Goal: Task Accomplishment & Management: Manage account settings

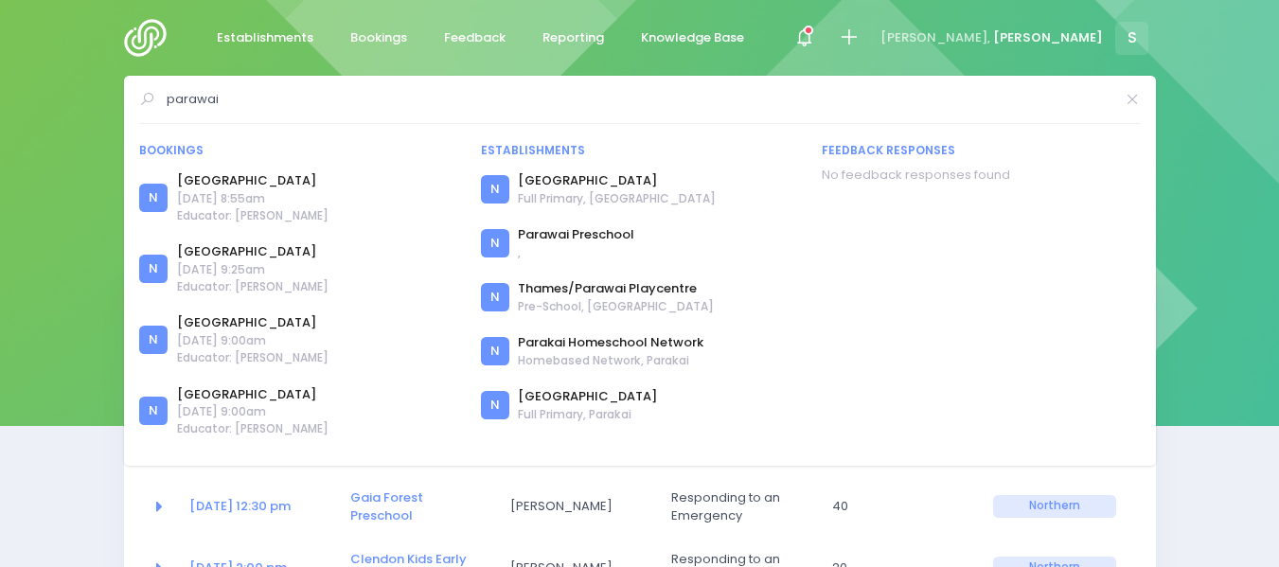
select select "5"
click at [149, 40] on img at bounding box center [151, 38] width 54 height 38
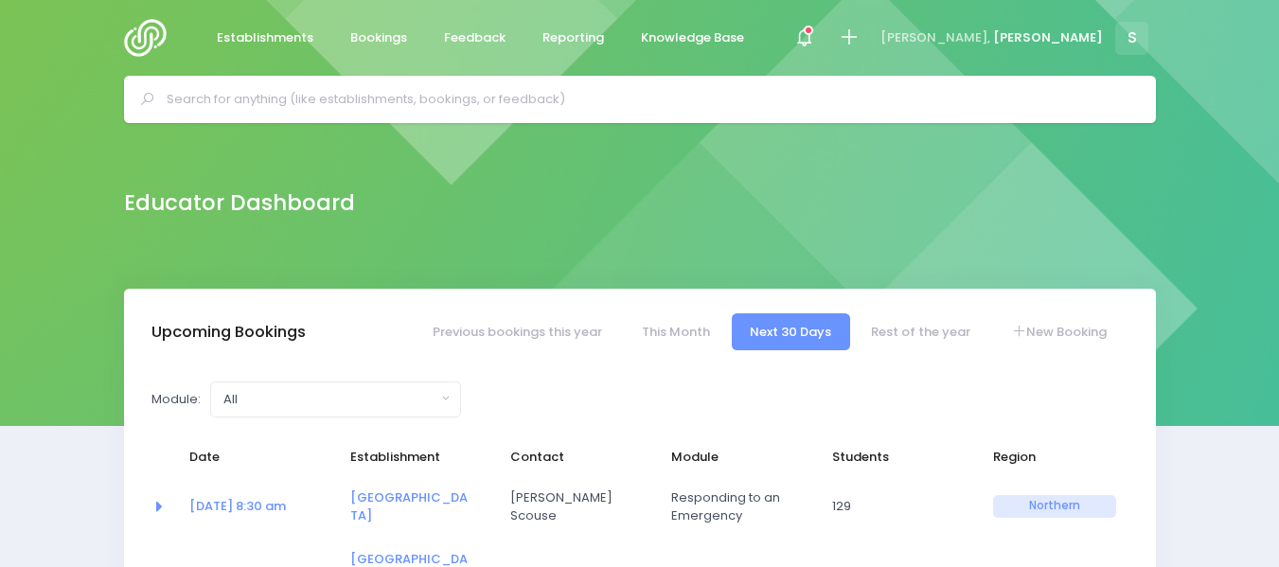
select select "5"
click at [180, 100] on input "text" at bounding box center [648, 99] width 963 height 28
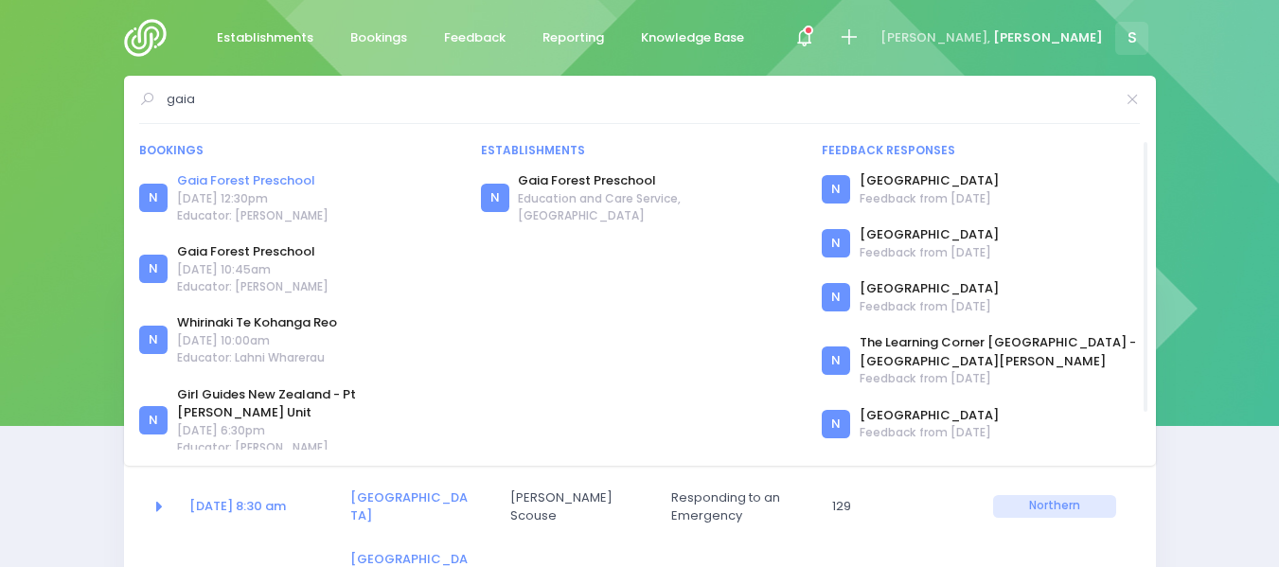
type input "gaia"
click at [231, 180] on link "Gaia Forest Preschool" at bounding box center [252, 180] width 151 height 19
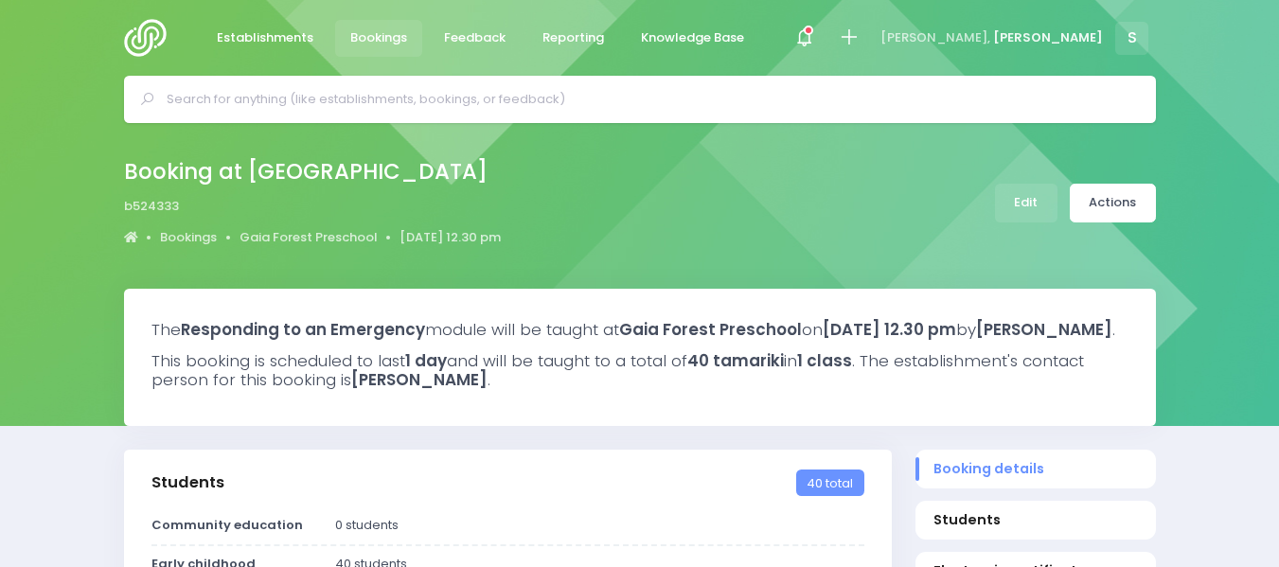
select select "5"
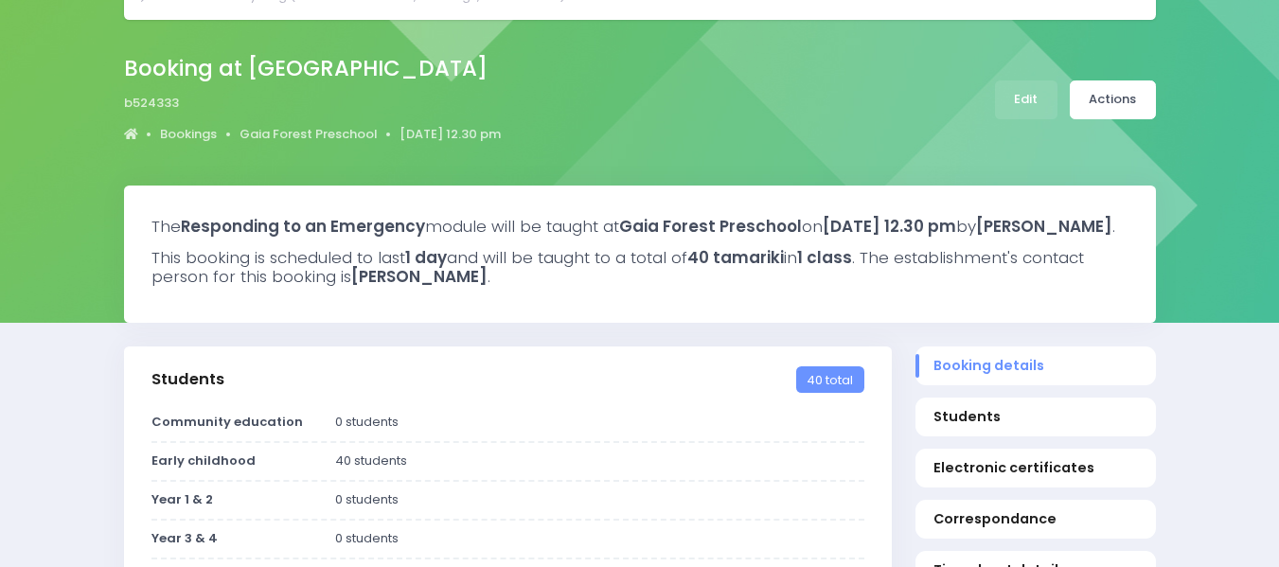
scroll to position [90, 0]
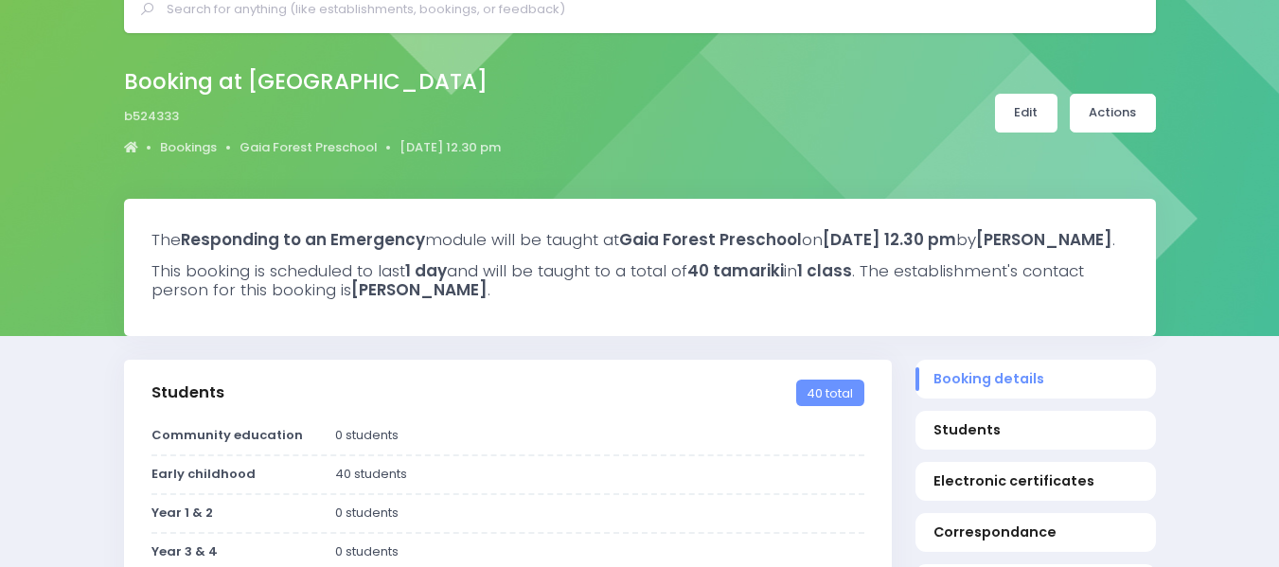
click at [1019, 115] on link "Edit" at bounding box center [1026, 113] width 62 height 39
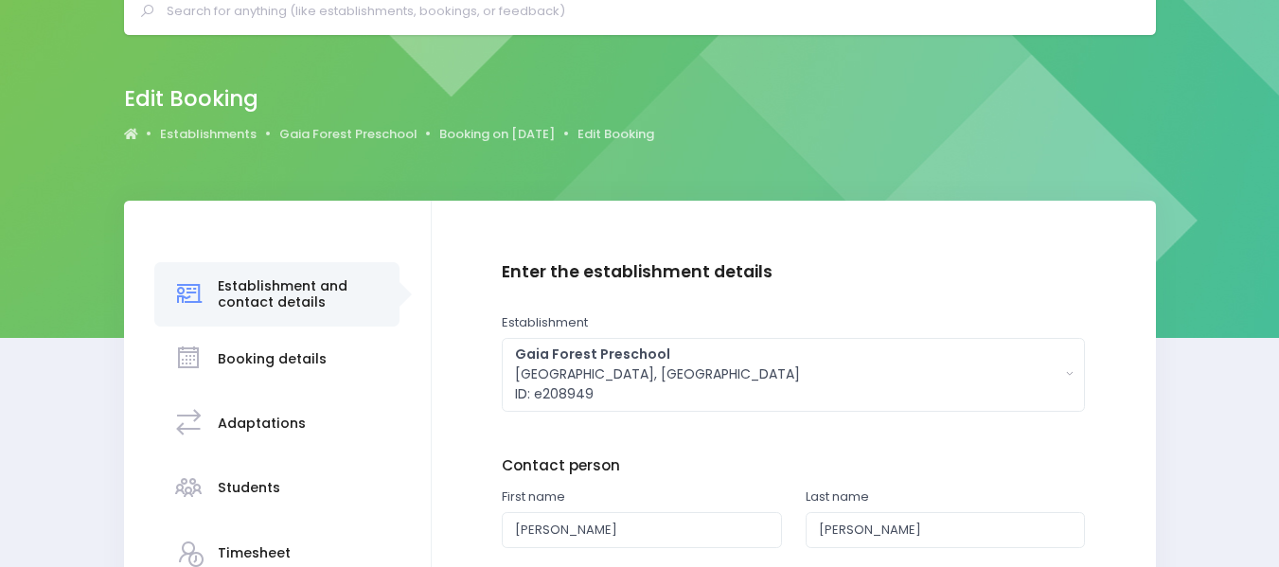
scroll to position [84, 0]
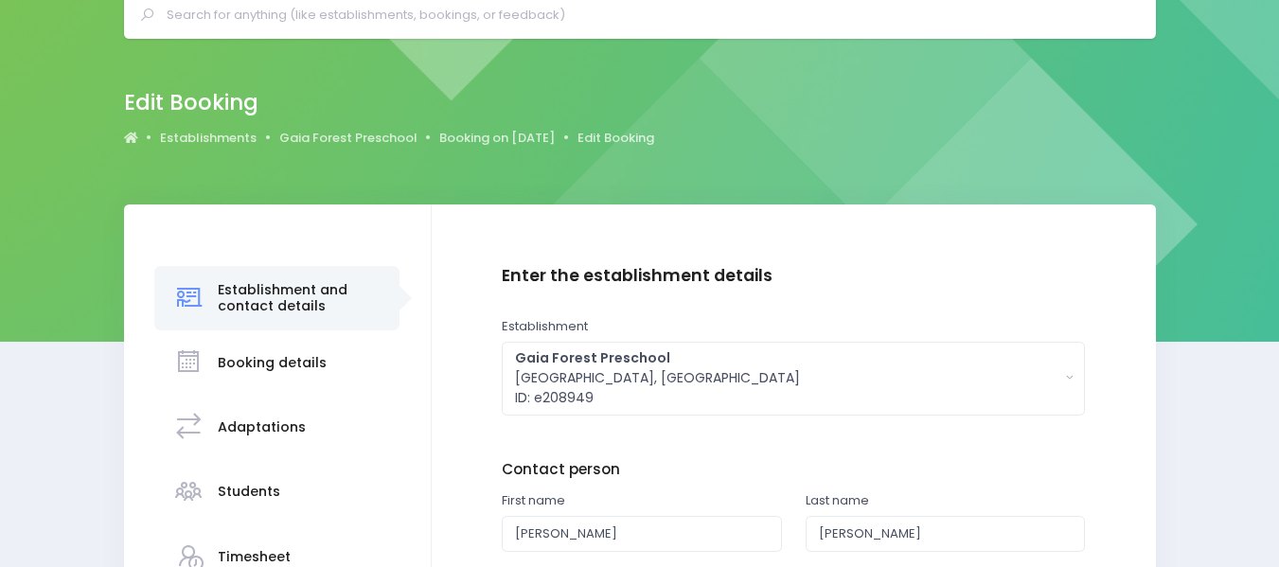
click at [245, 487] on h3 "Students" at bounding box center [249, 492] width 62 height 16
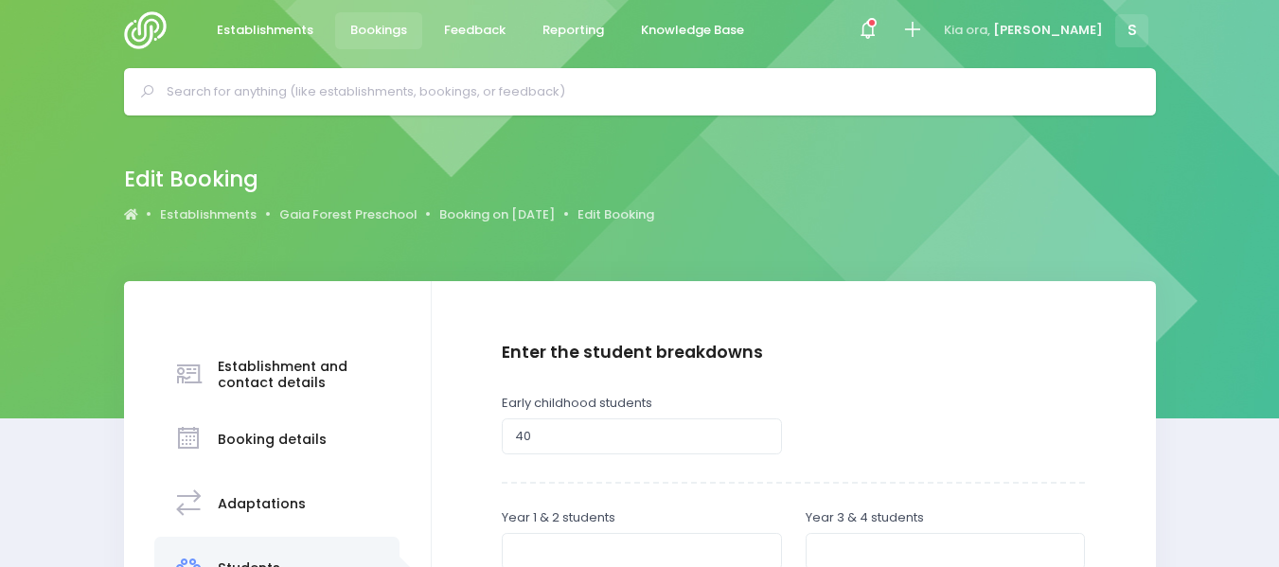
scroll to position [0, 0]
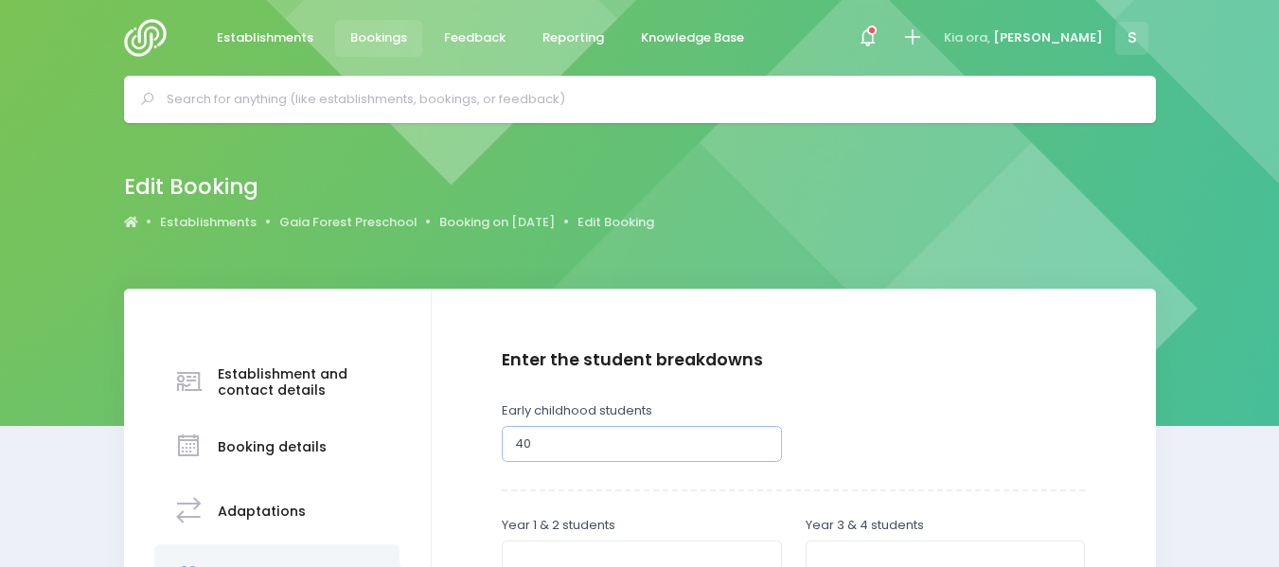
drag, startPoint x: 524, startPoint y: 439, endPoint x: 536, endPoint y: 445, distance: 13.6
click at [536, 445] on input "40" at bounding box center [642, 444] width 280 height 36
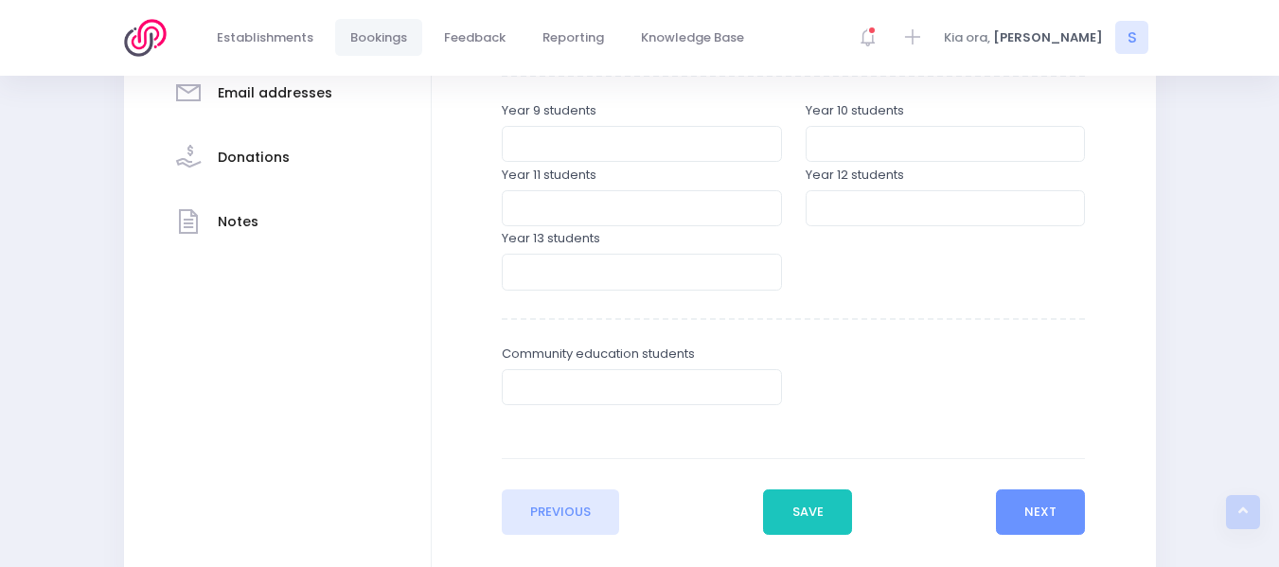
scroll to position [633, 0]
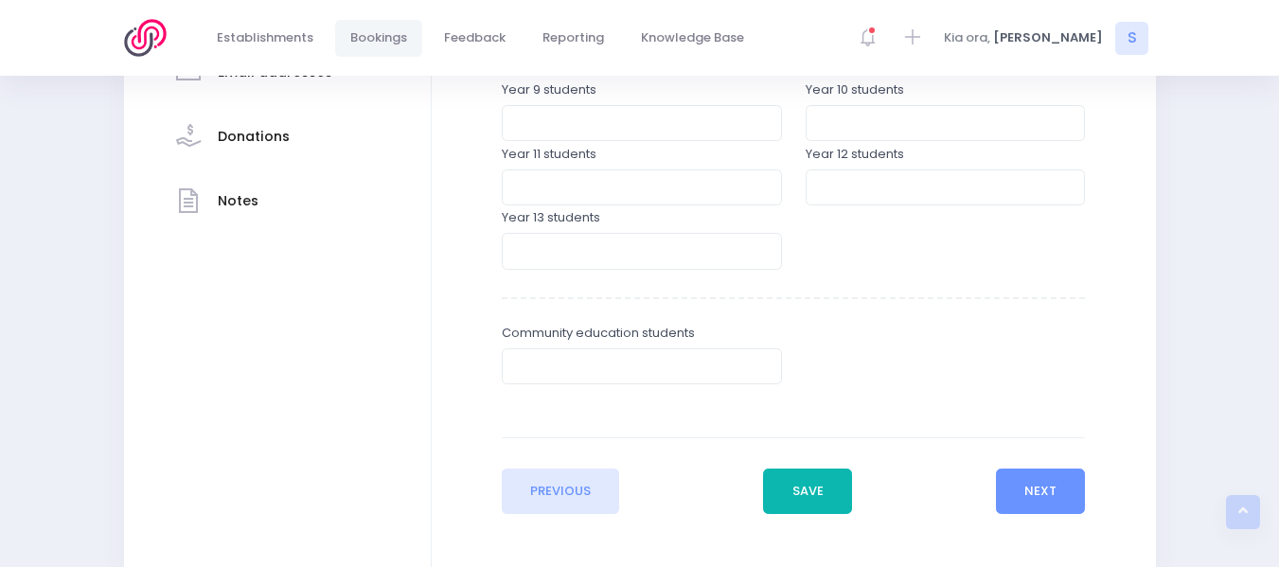
type input "48"
click at [830, 503] on button "Save" at bounding box center [807, 491] width 89 height 45
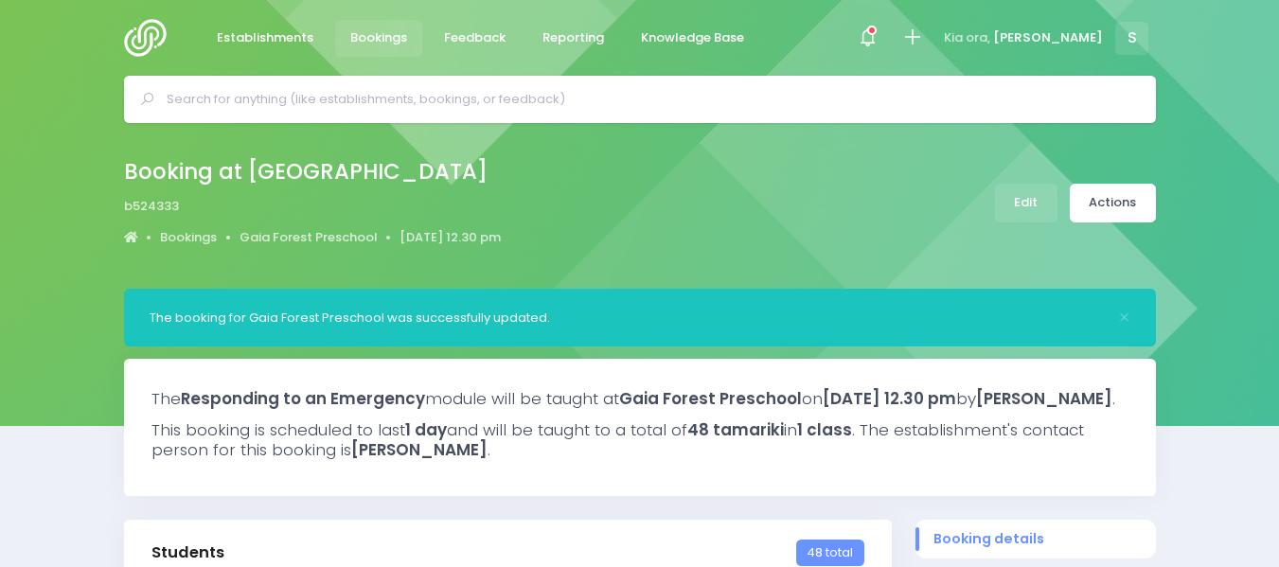
select select "5"
click at [1118, 195] on link "Actions" at bounding box center [1113, 203] width 86 height 39
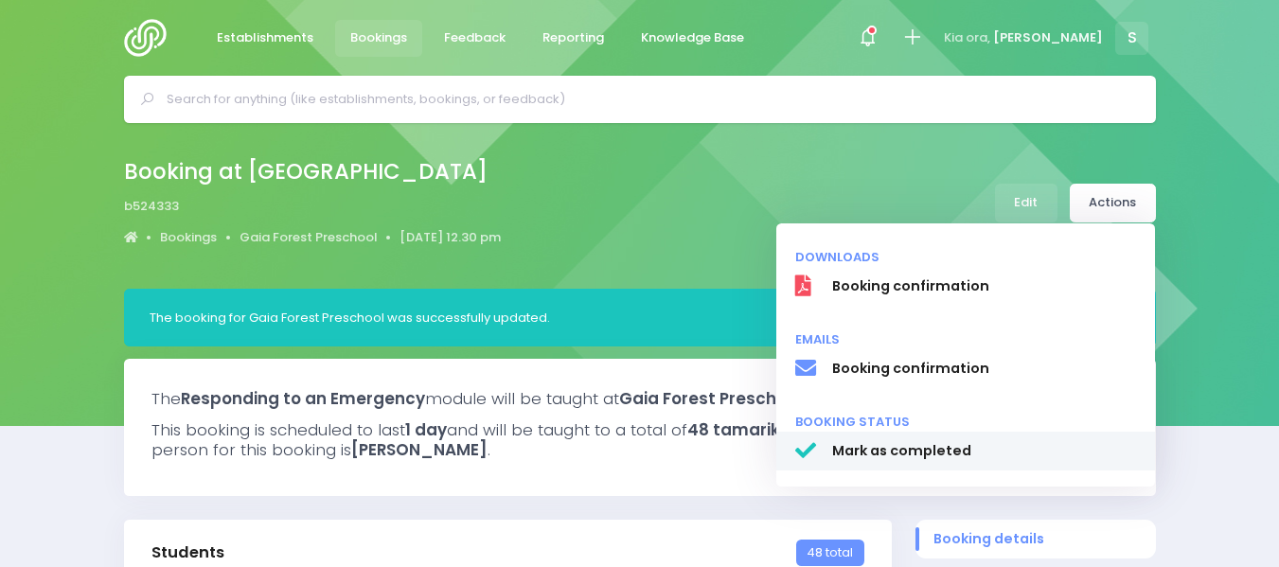
click at [919, 448] on span "Mark as completed" at bounding box center [983, 451] width 305 height 20
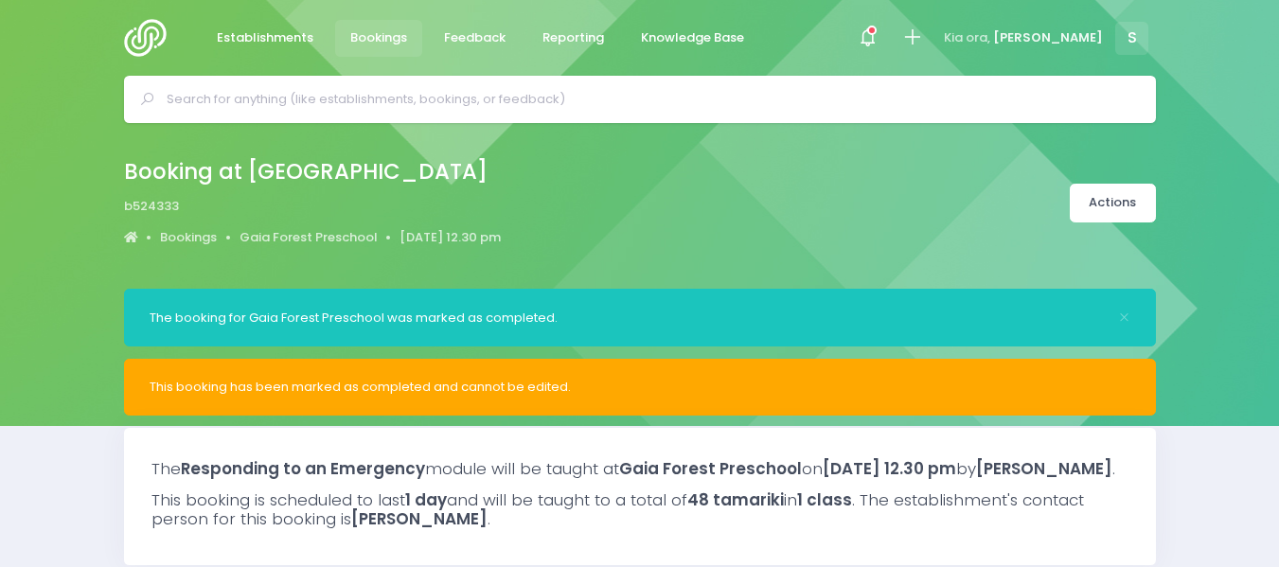
select select "5"
click at [188, 91] on input "text" at bounding box center [648, 99] width 963 height 28
click at [145, 35] on img at bounding box center [151, 38] width 54 height 38
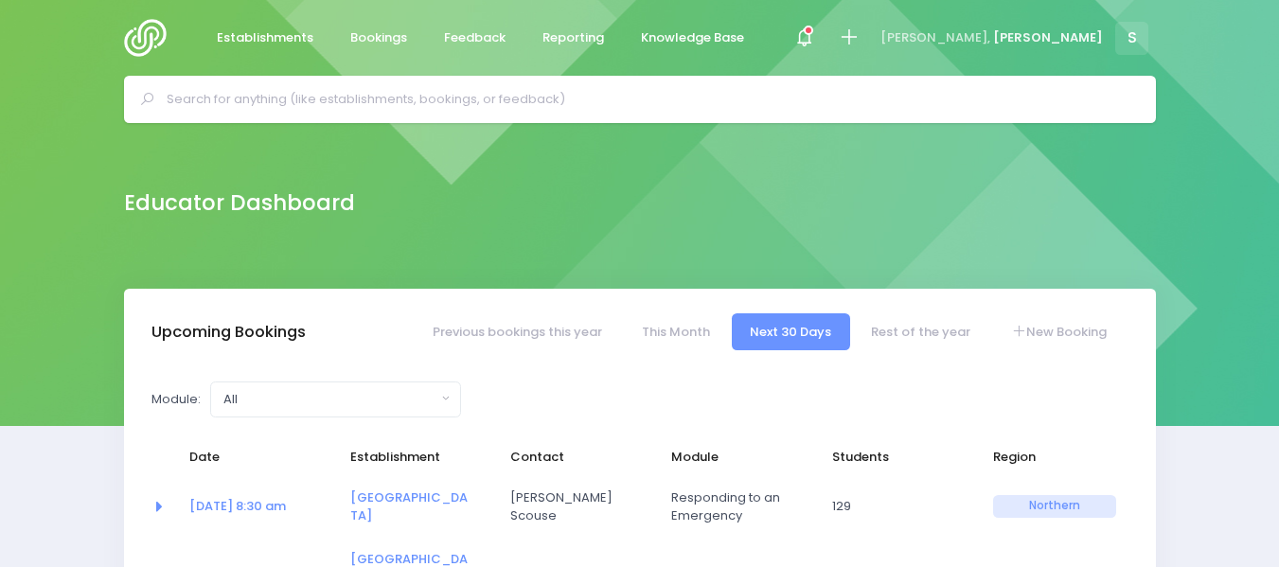
select select "5"
click at [195, 98] on input "text" at bounding box center [648, 99] width 963 height 28
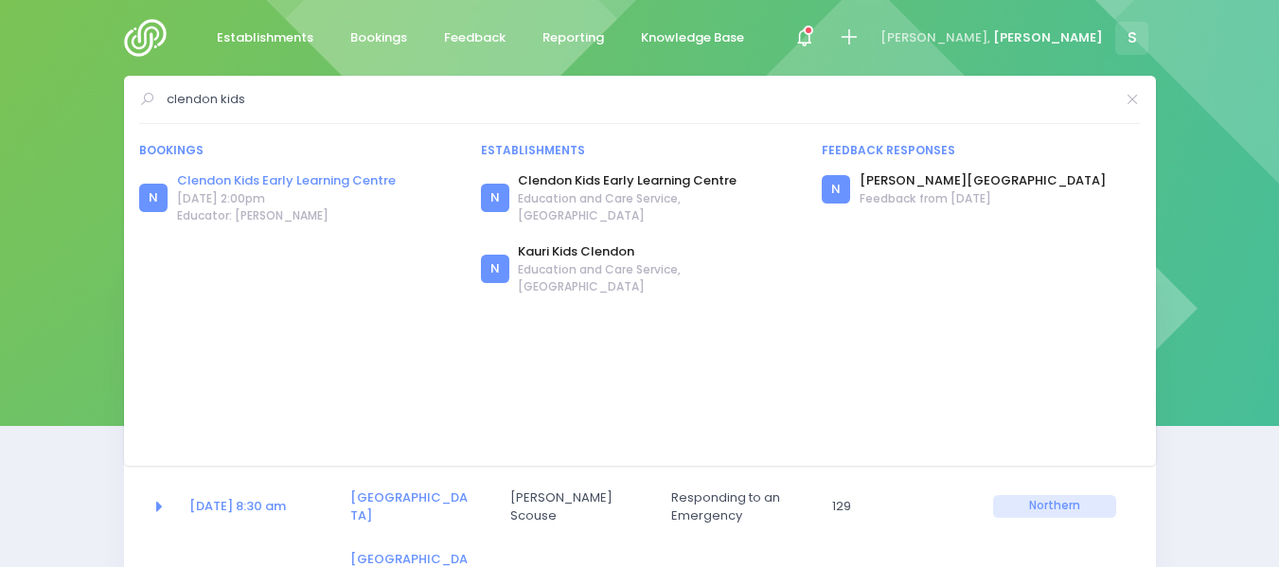
type input "clendon kids"
click at [283, 182] on link "Clendon Kids Early Learning Centre" at bounding box center [286, 180] width 219 height 19
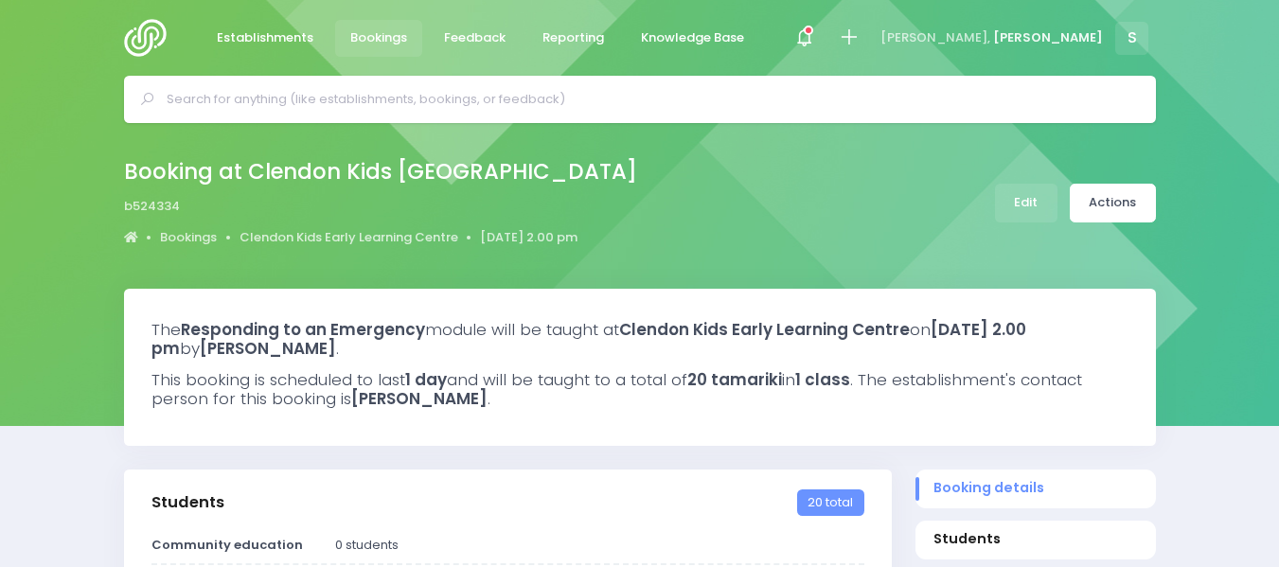
select select "5"
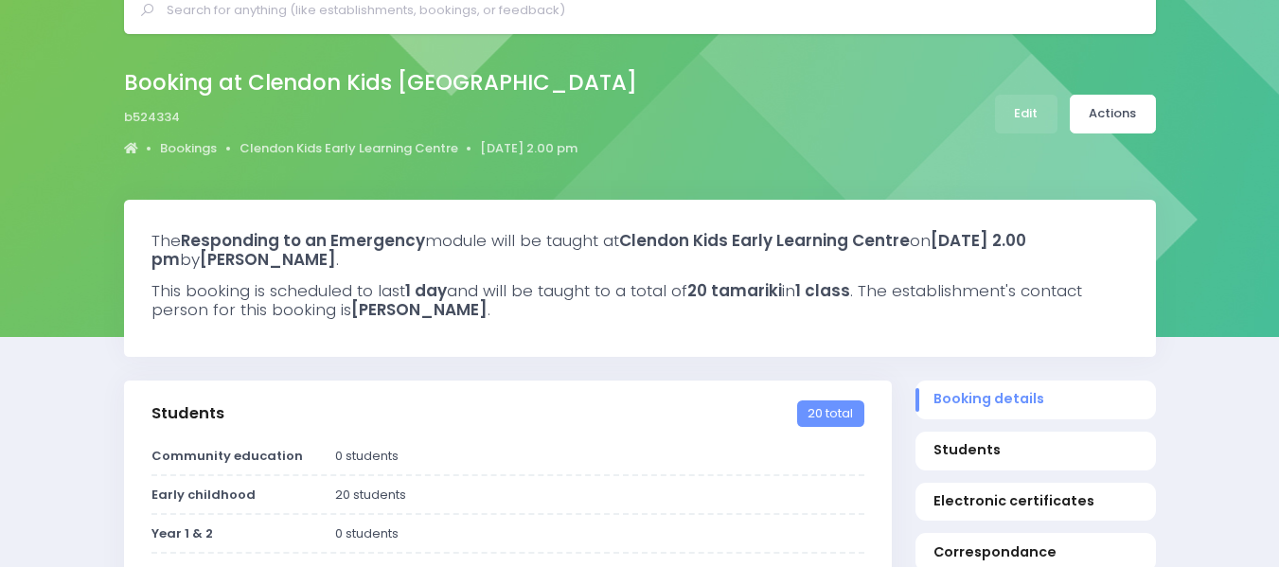
scroll to position [93, 0]
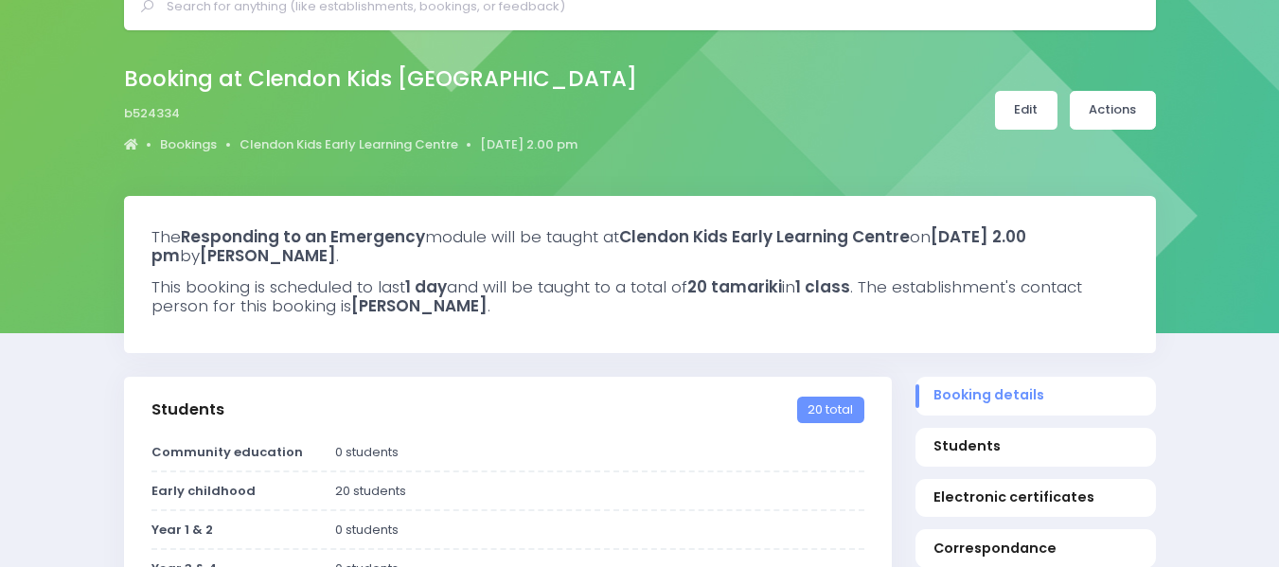
click at [1023, 98] on link "Edit" at bounding box center [1026, 110] width 62 height 39
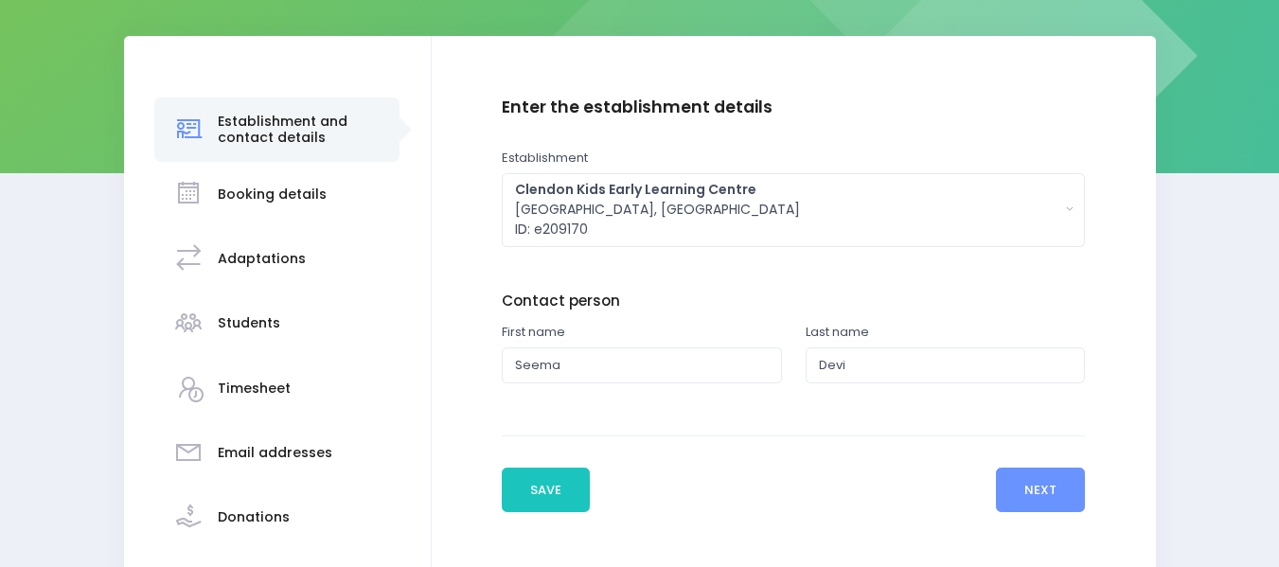
click at [257, 318] on h3 "Students" at bounding box center [249, 323] width 62 height 16
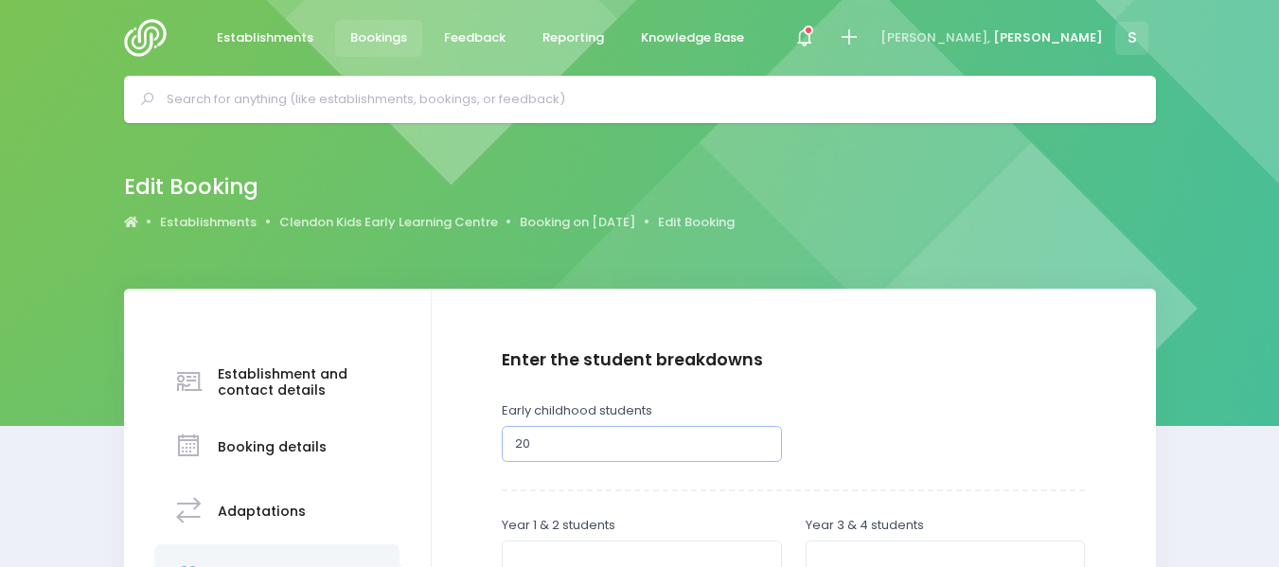
drag, startPoint x: 545, startPoint y: 442, endPoint x: 388, endPoint y: 458, distance: 158.0
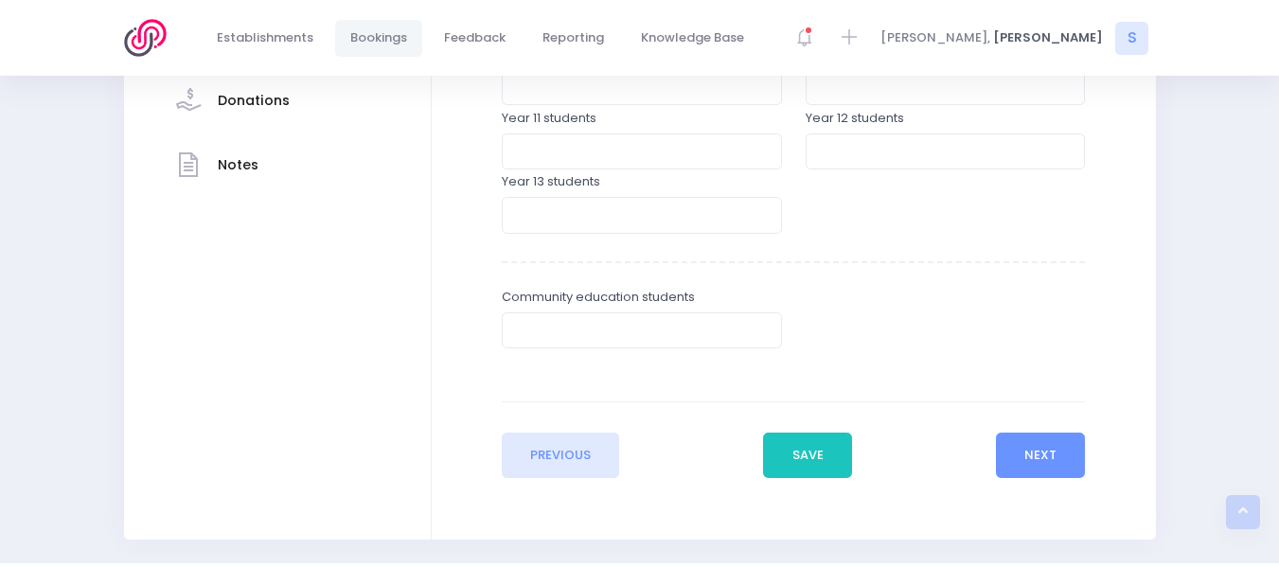
scroll to position [727, 0]
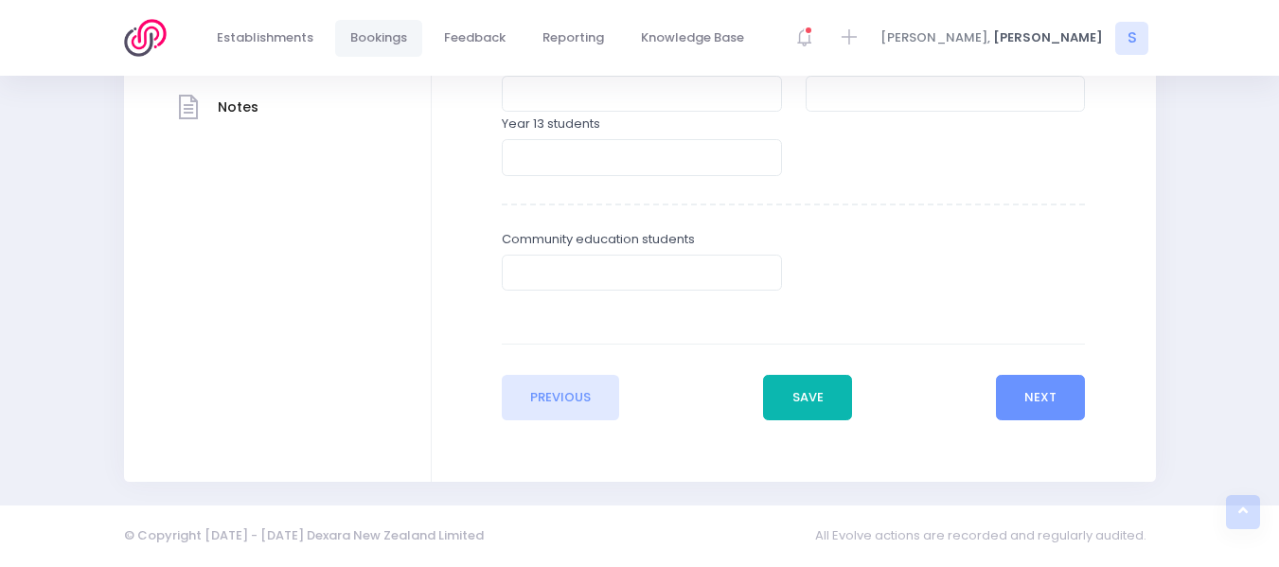
type input "32"
click at [821, 415] on button "Save" at bounding box center [807, 397] width 89 height 45
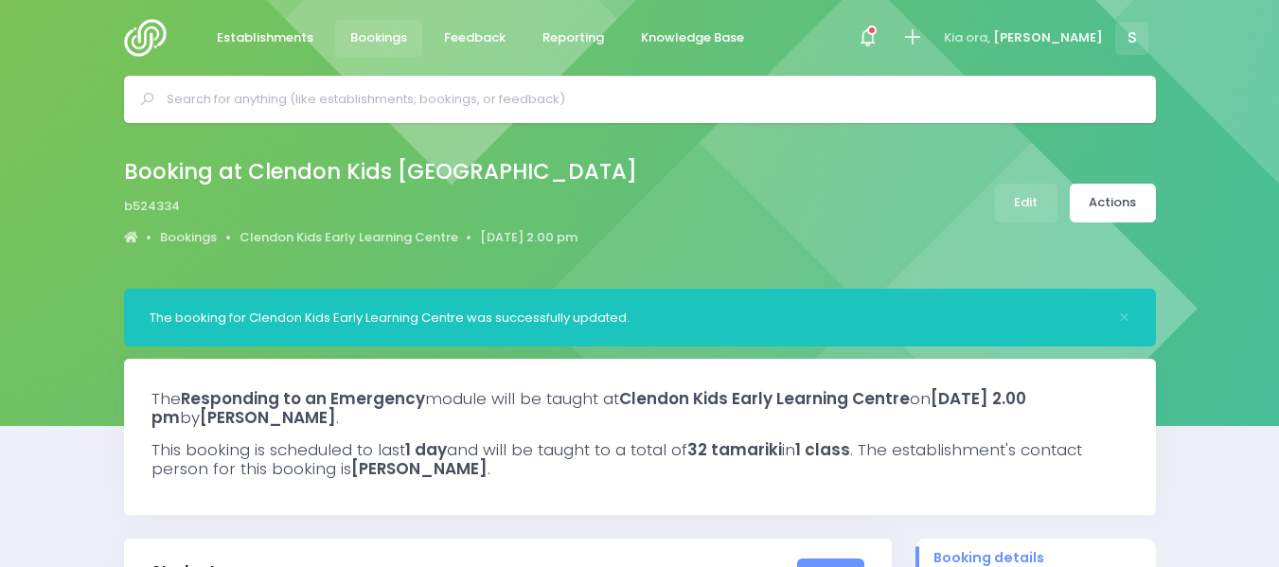
select select "5"
click at [1114, 205] on link "Actions" at bounding box center [1113, 203] width 86 height 39
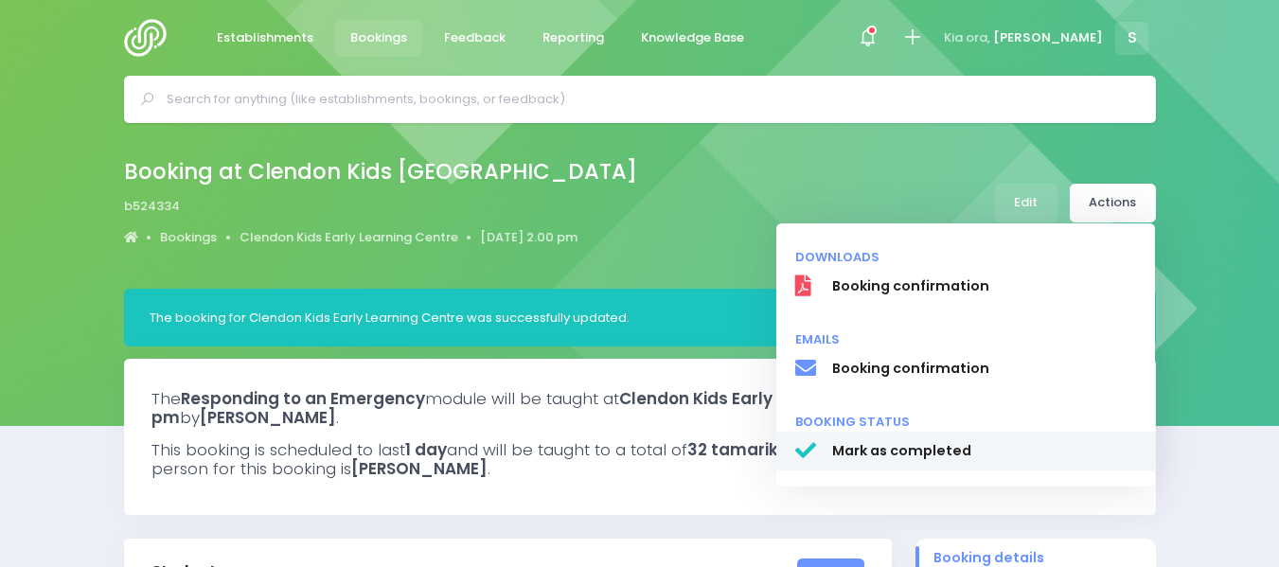
click at [872, 452] on span "Mark as completed" at bounding box center [983, 451] width 305 height 20
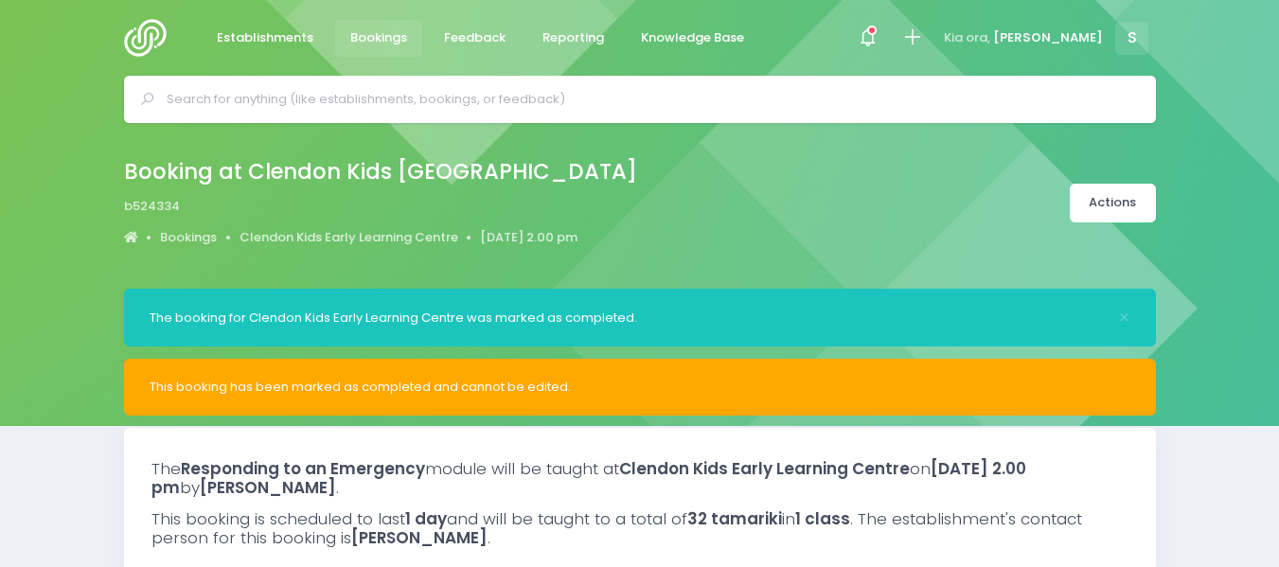
select select "5"
click at [213, 104] on input "text" at bounding box center [648, 99] width 963 height 28
type input "c"
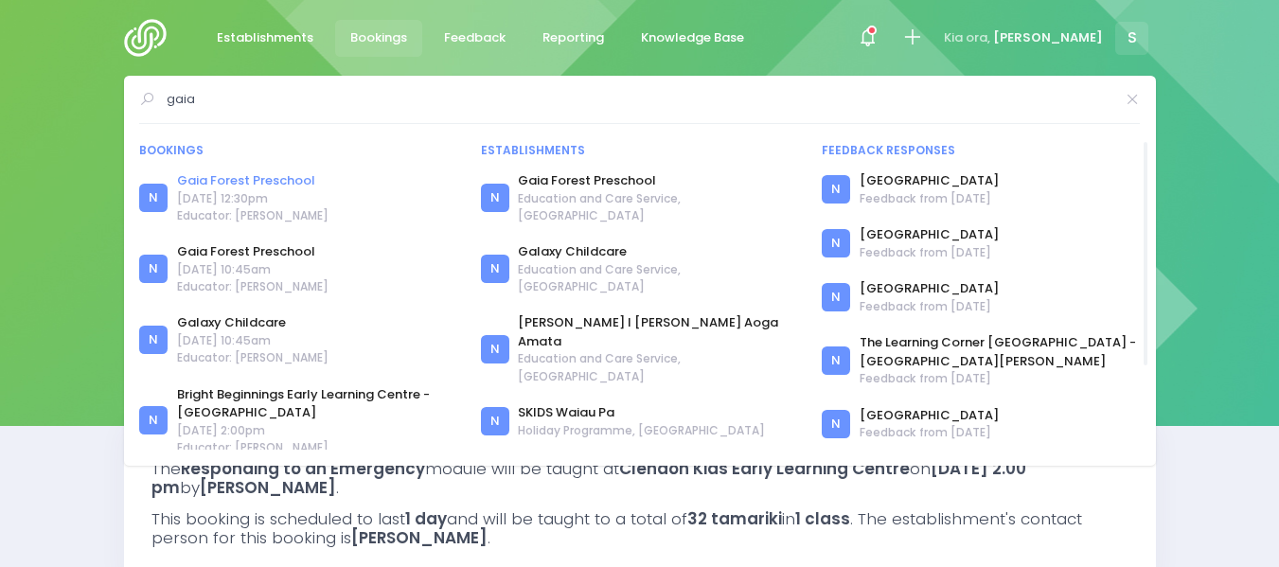
type input "gaia"
click at [240, 177] on link "Gaia Forest Preschool" at bounding box center [252, 180] width 151 height 19
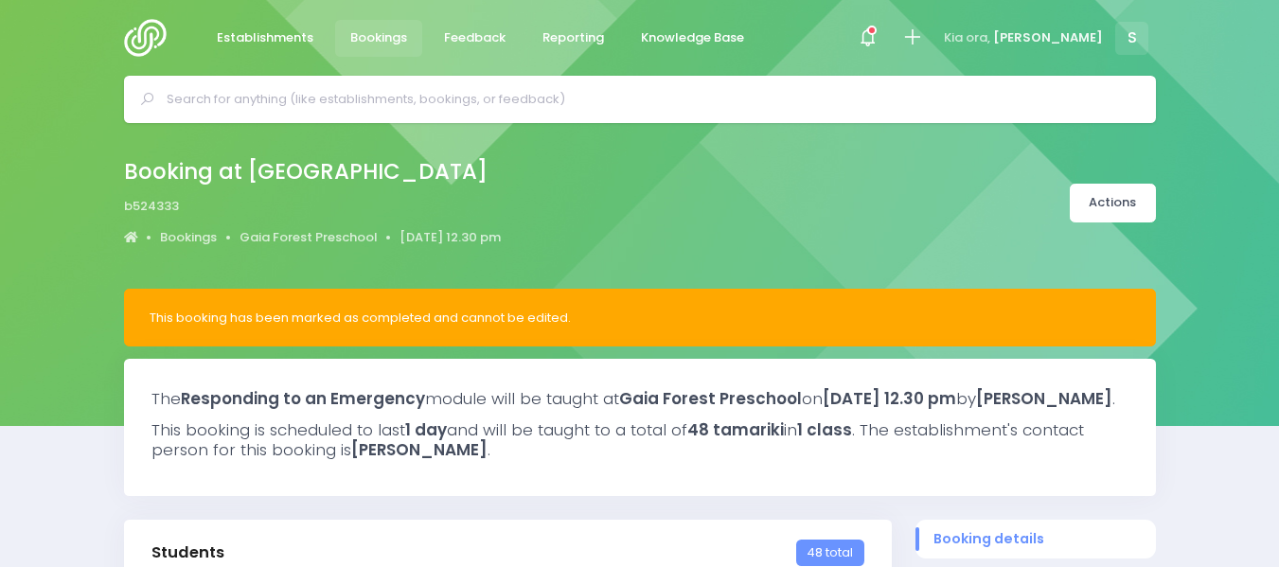
select select "5"
click at [131, 33] on img at bounding box center [151, 38] width 54 height 38
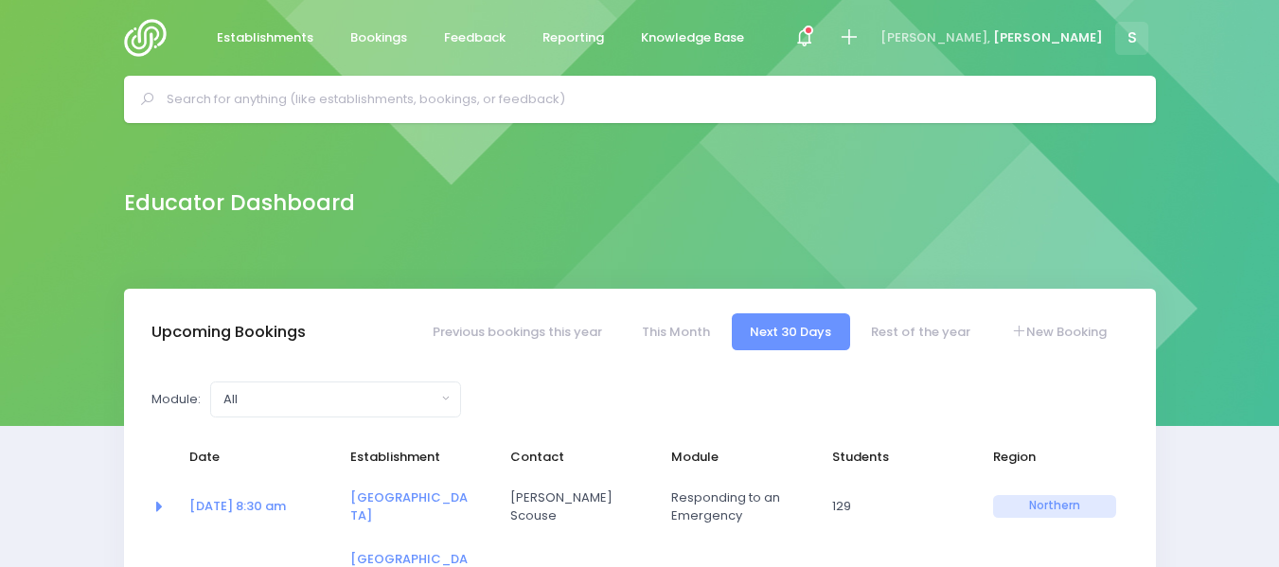
select select "5"
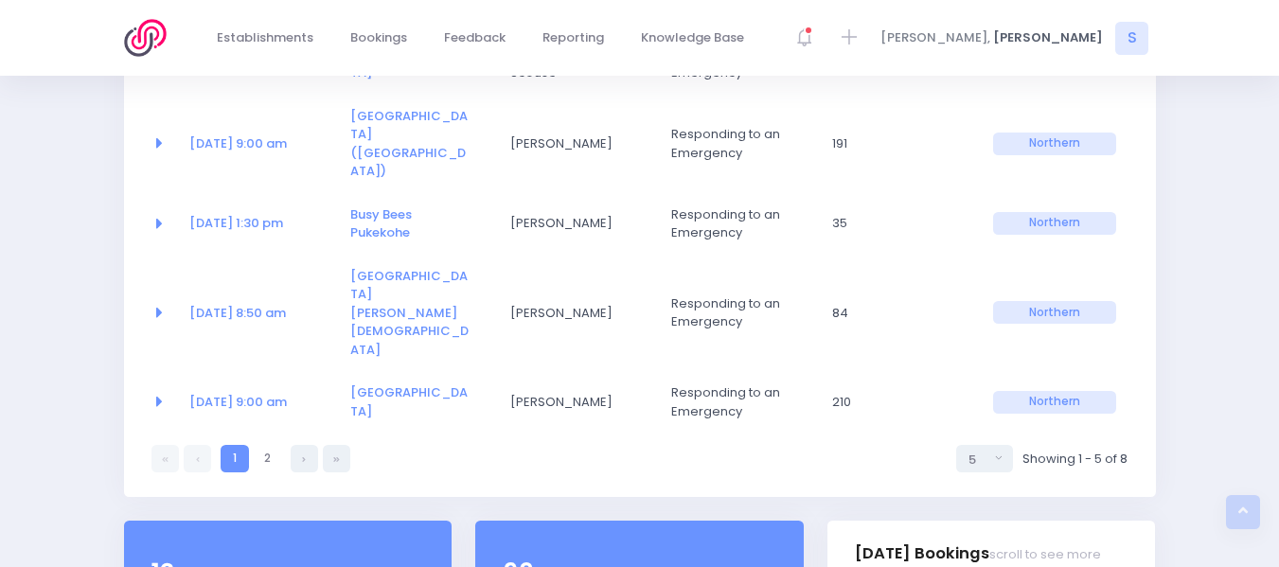
scroll to position [71, 0]
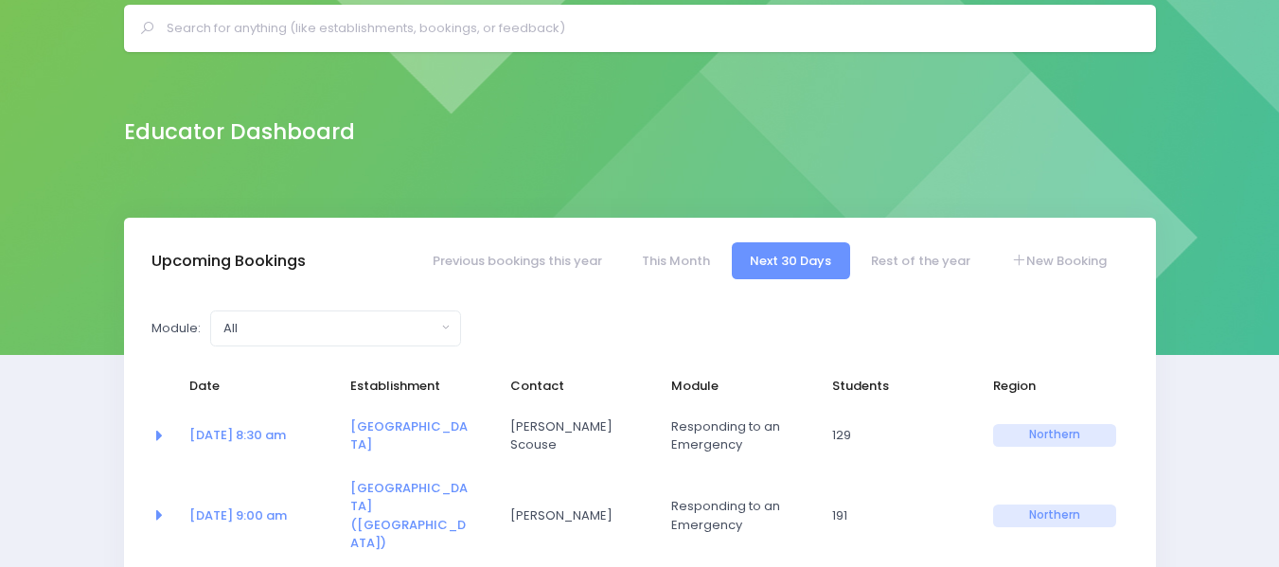
drag, startPoint x: 1251, startPoint y: 115, endPoint x: 718, endPoint y: 86, distance: 533.8
click at [1072, 107] on div "Educator Dashboard" at bounding box center [639, 135] width 1279 height 166
click at [249, 27] on input "text" at bounding box center [648, 28] width 963 height 28
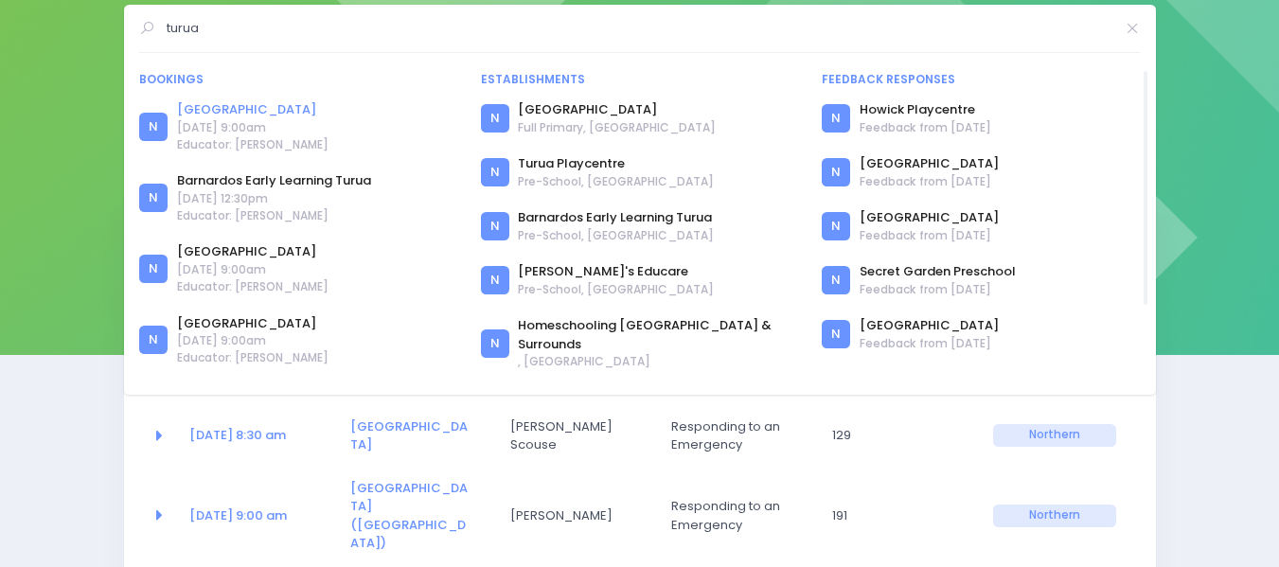
type input "turua"
click at [241, 105] on link "Turua Primary School" at bounding box center [252, 109] width 151 height 19
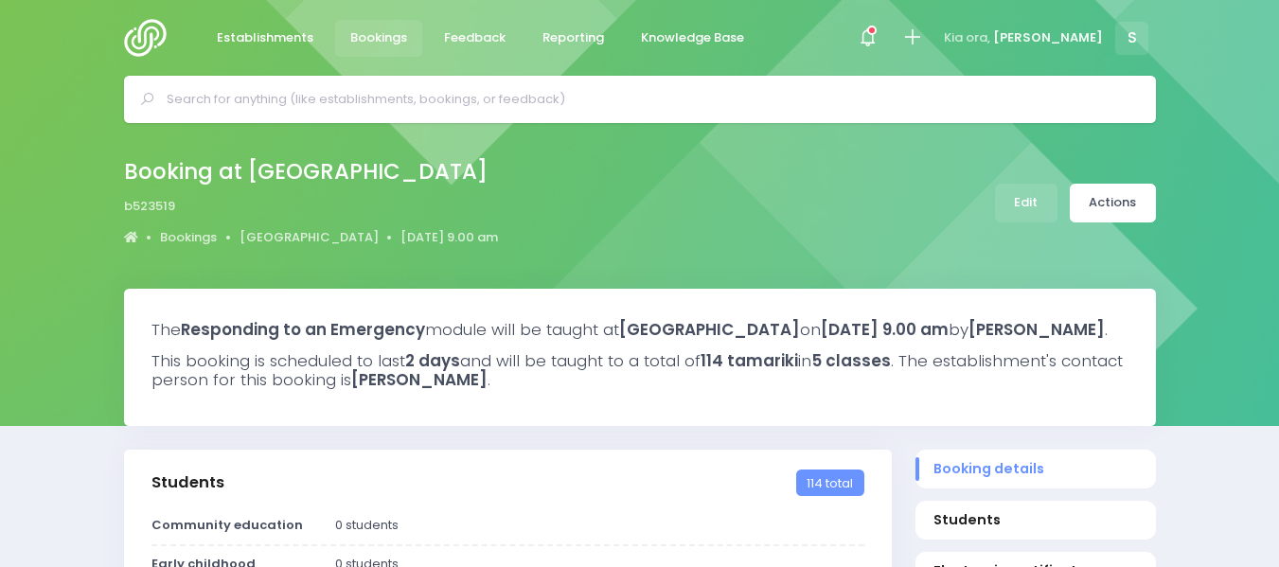
select select "5"
click at [1018, 200] on link "Edit" at bounding box center [1026, 203] width 62 height 39
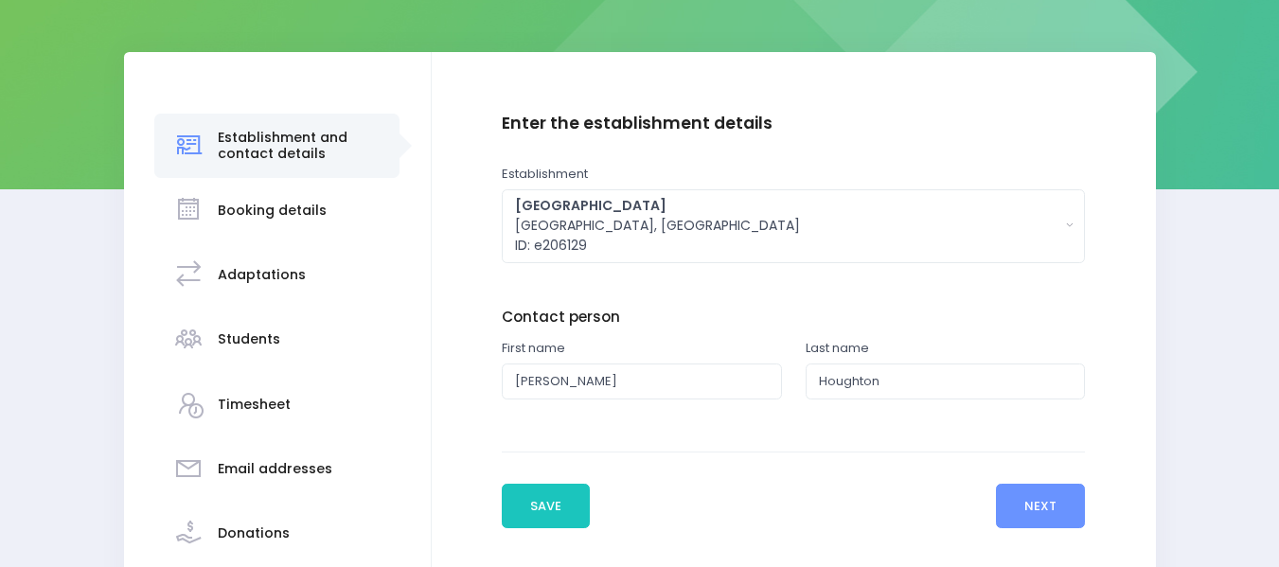
scroll to position [237, 0]
click at [251, 334] on h3 "Students" at bounding box center [249, 339] width 62 height 16
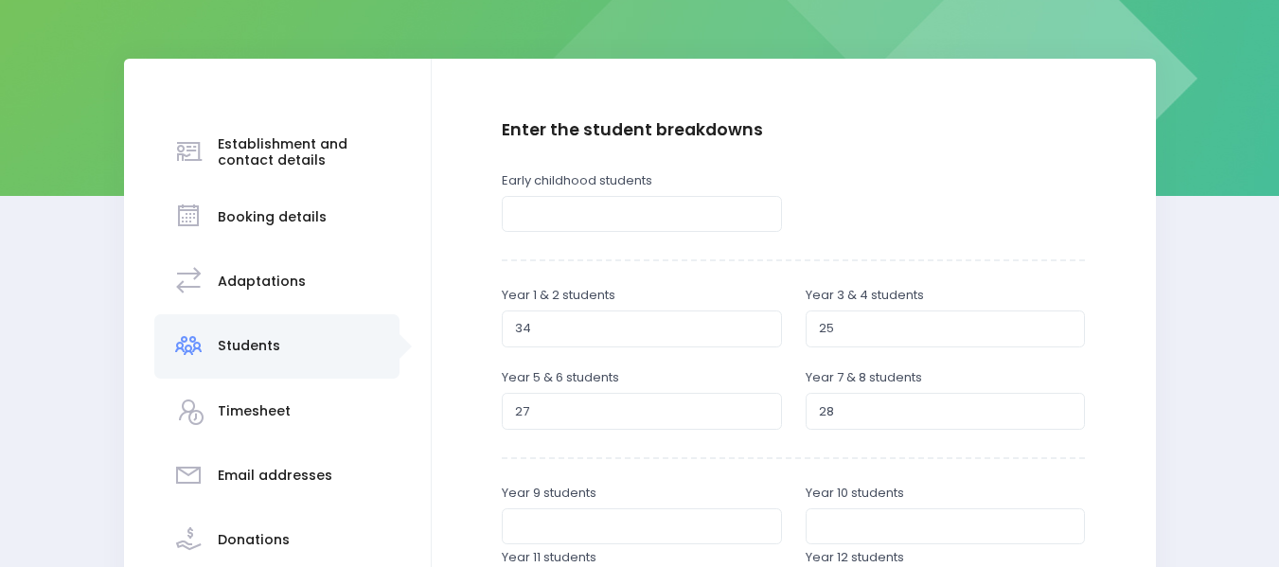
scroll to position [235, 0]
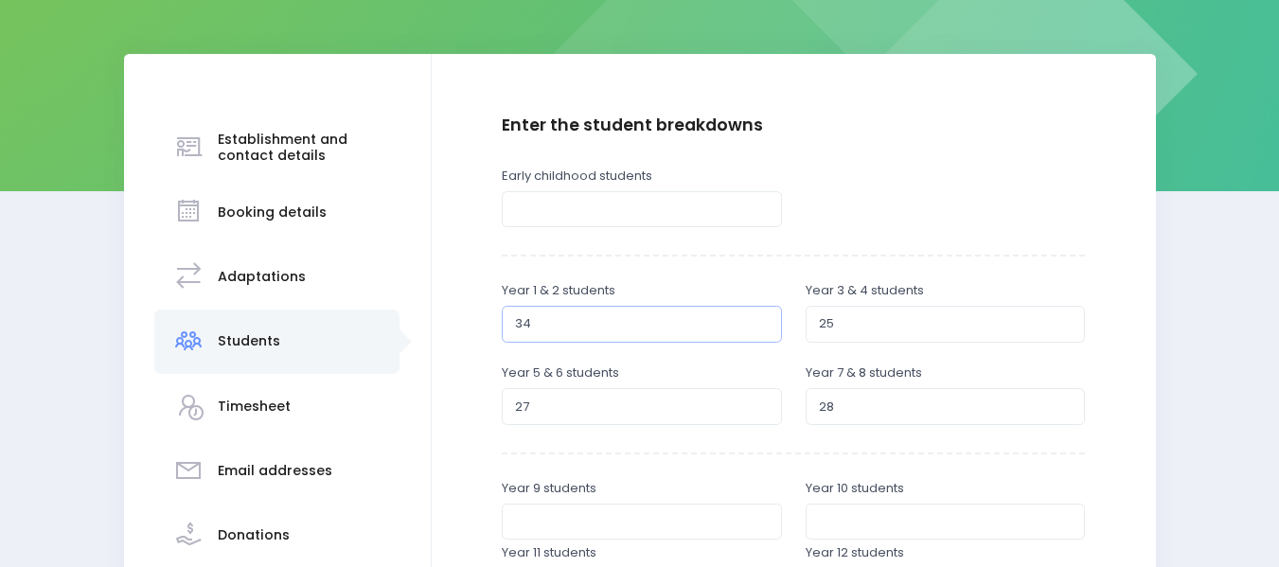
type input "35"
click at [762, 315] on input "35" at bounding box center [642, 324] width 280 height 36
click at [1064, 329] on input "24" at bounding box center [946, 324] width 280 height 36
type input "23"
click at [1064, 329] on input "23" at bounding box center [946, 324] width 280 height 36
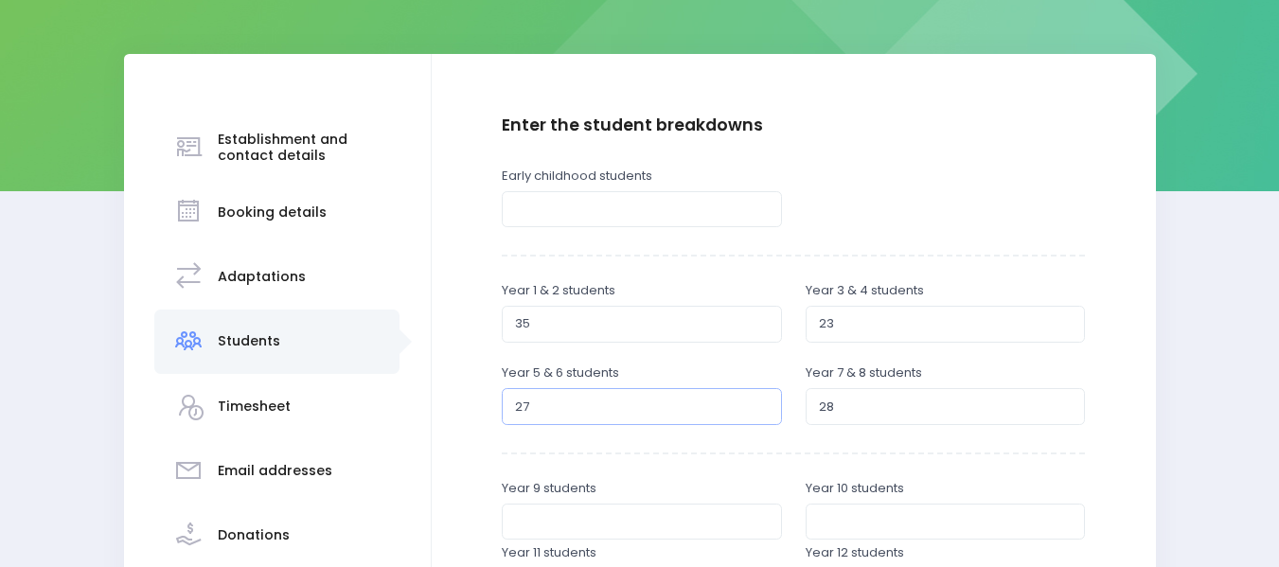
click at [759, 401] on input "28" at bounding box center [642, 406] width 280 height 36
click at [759, 412] on input "27" at bounding box center [642, 406] width 280 height 36
type input "26"
click at [759, 412] on input "26" at bounding box center [642, 406] width 280 height 36
click at [1065, 411] on input "19" at bounding box center [946, 406] width 280 height 36
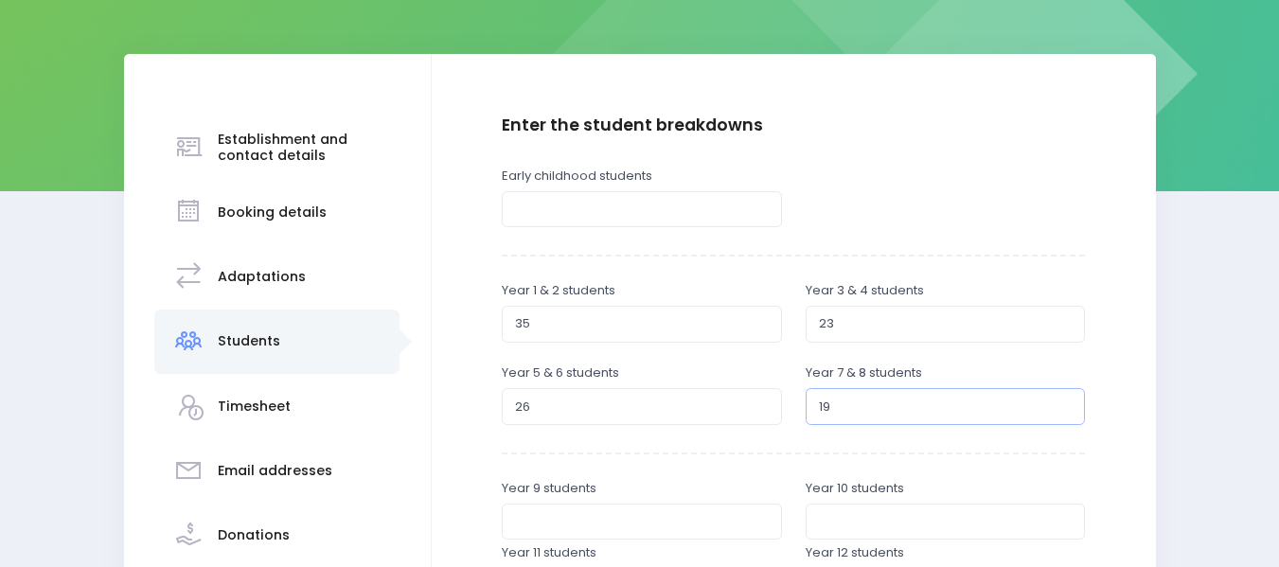
type input "20"
click at [1065, 399] on input "20" at bounding box center [946, 406] width 280 height 36
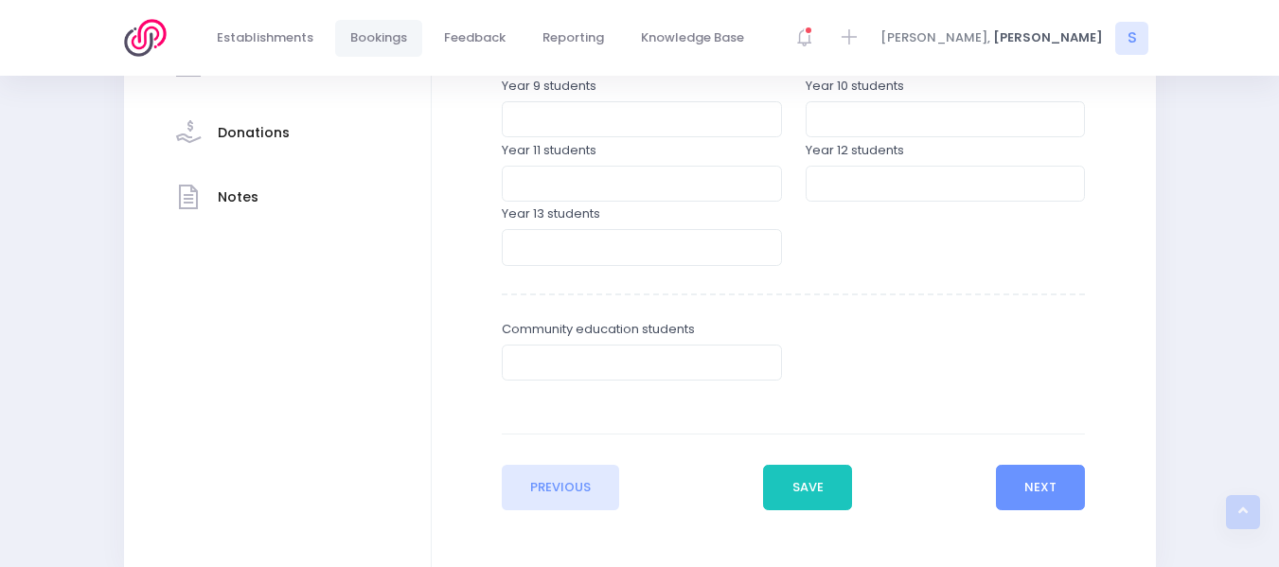
scroll to position [725, 0]
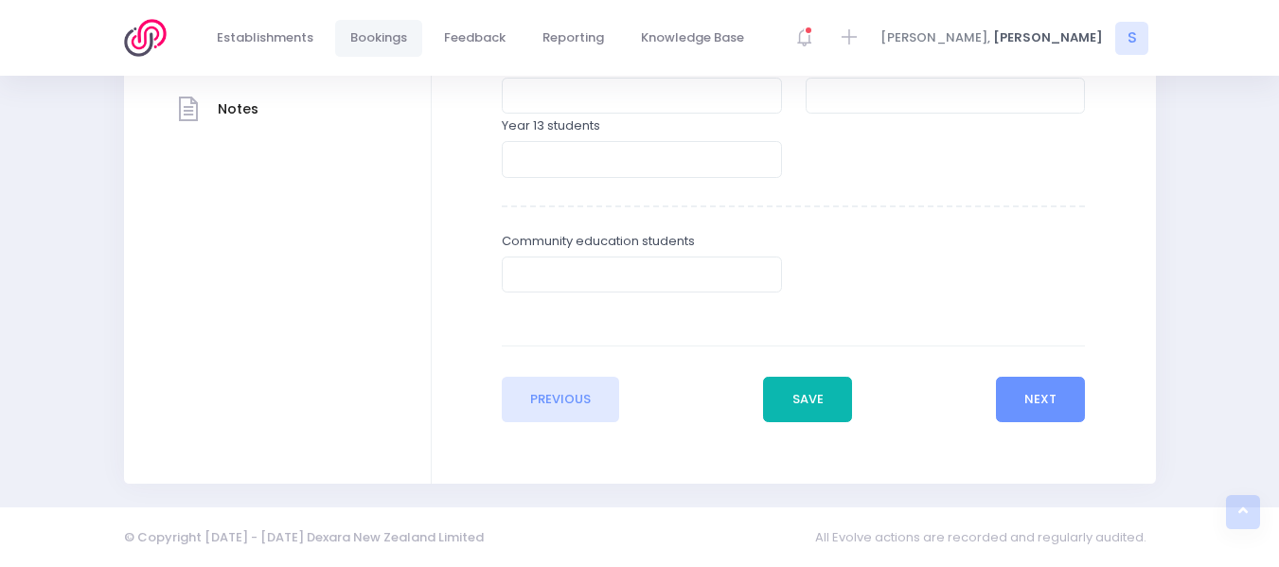
click at [804, 398] on button "Save" at bounding box center [807, 399] width 89 height 45
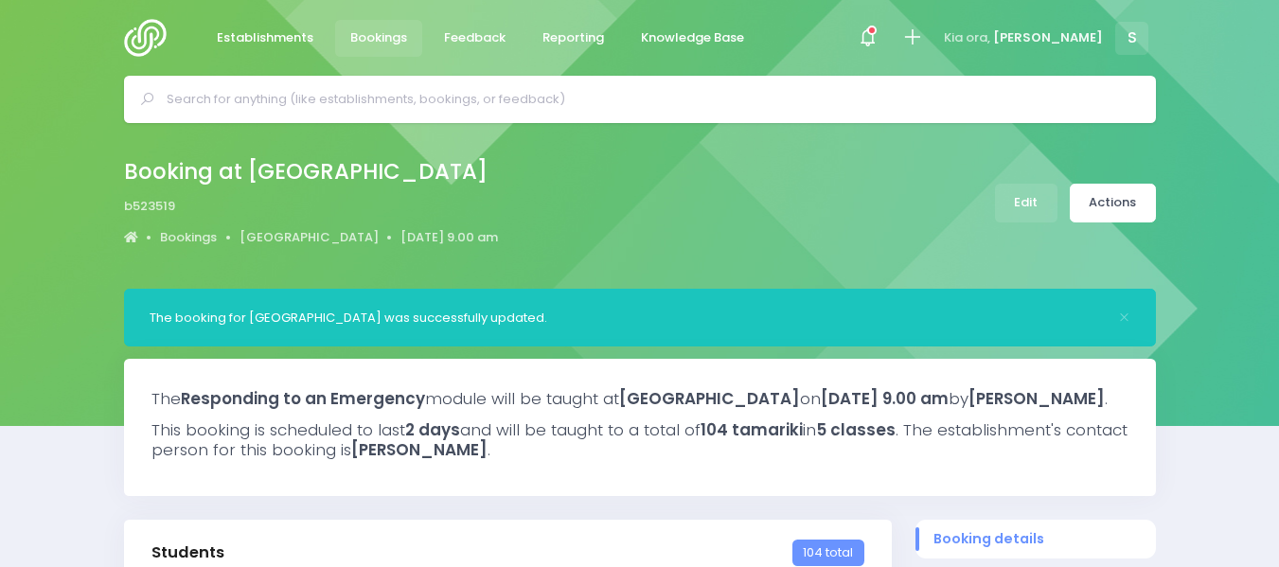
select select "5"
click at [1093, 204] on link "Actions" at bounding box center [1113, 203] width 86 height 39
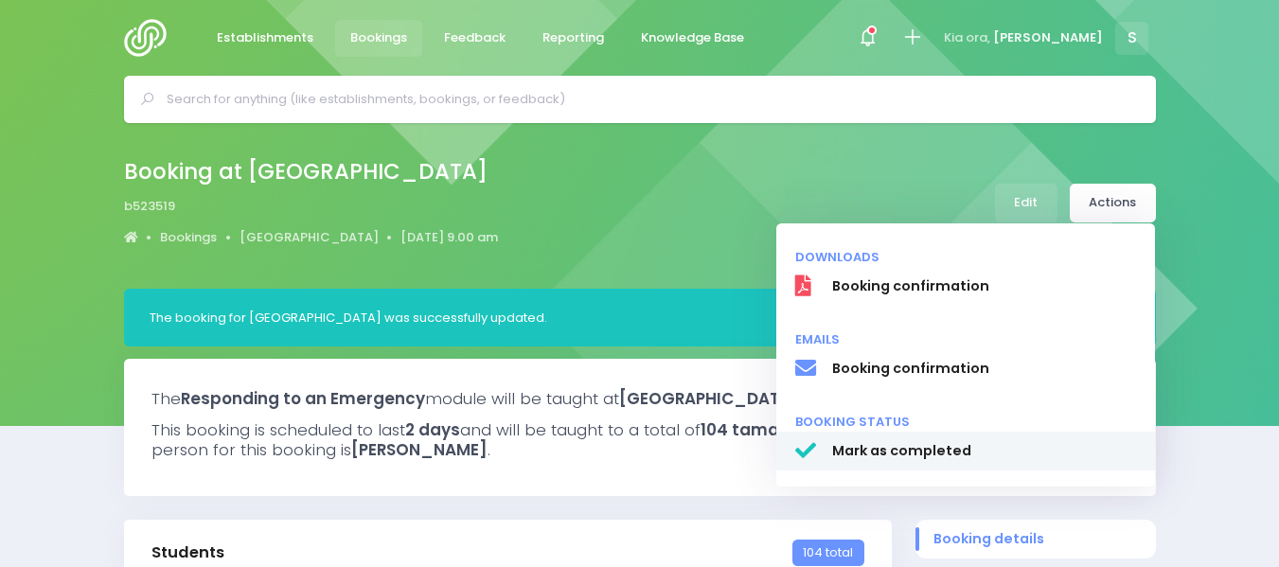
click at [869, 448] on span "Mark as completed" at bounding box center [983, 451] width 305 height 20
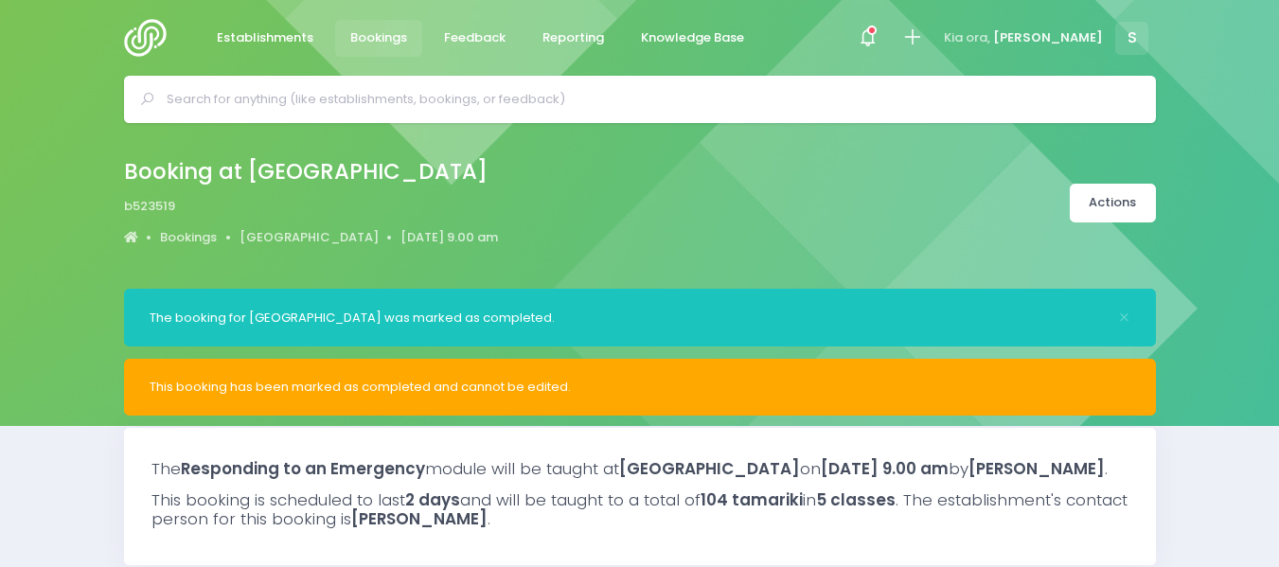
select select "5"
click at [153, 44] on img at bounding box center [151, 38] width 54 height 38
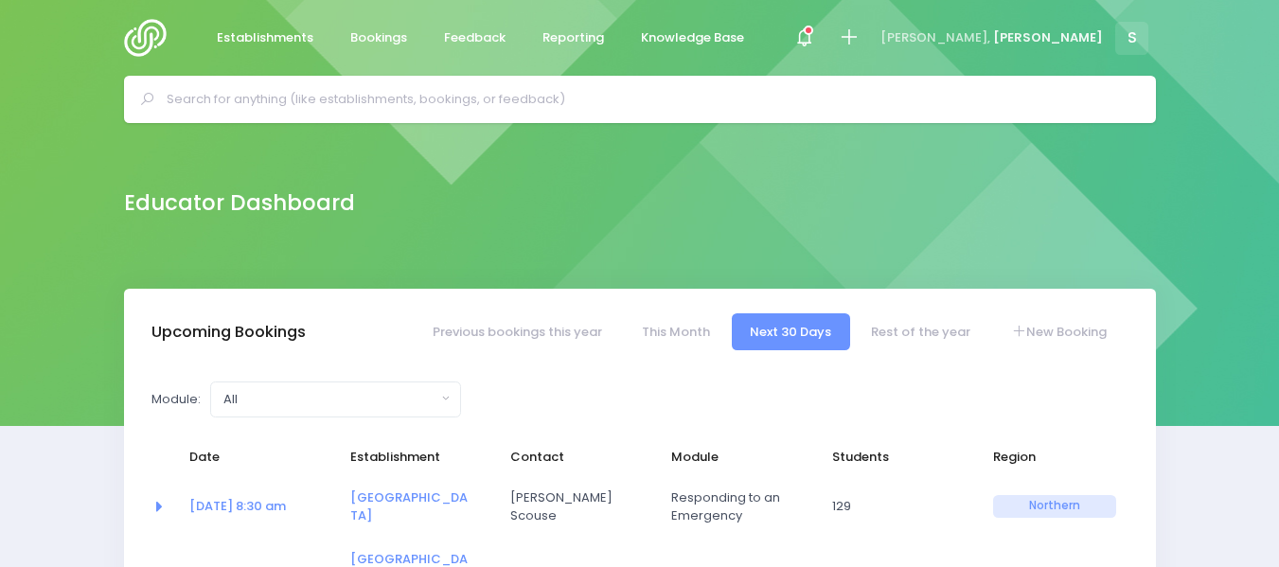
select select "5"
click at [815, 38] on icon at bounding box center [804, 38] width 22 height 22
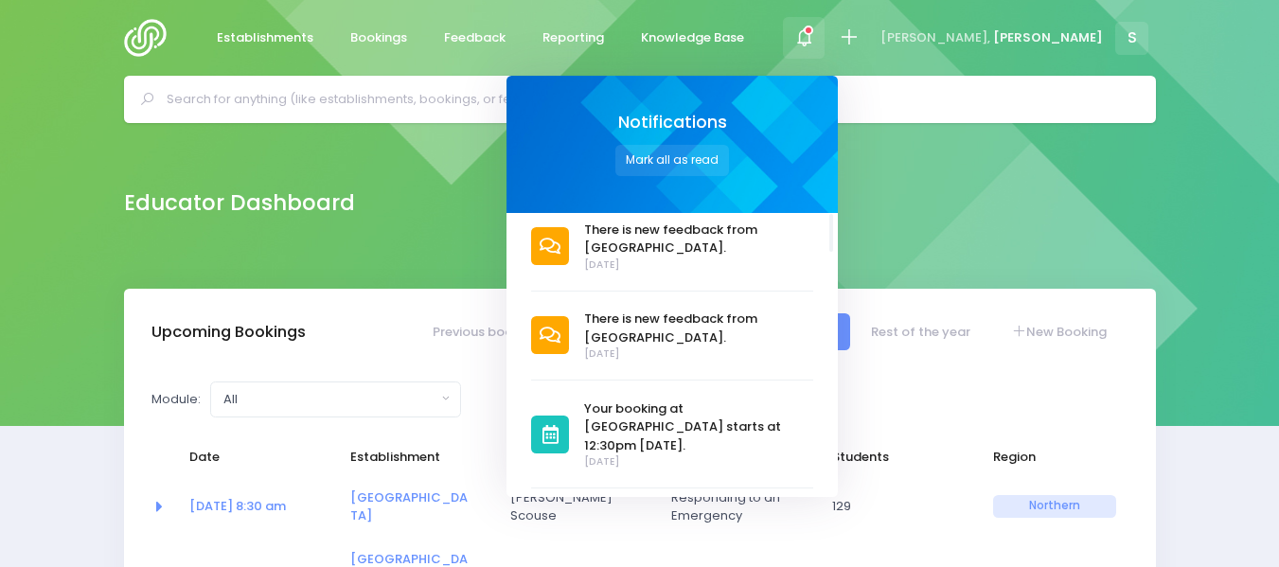
scroll to position [391, 0]
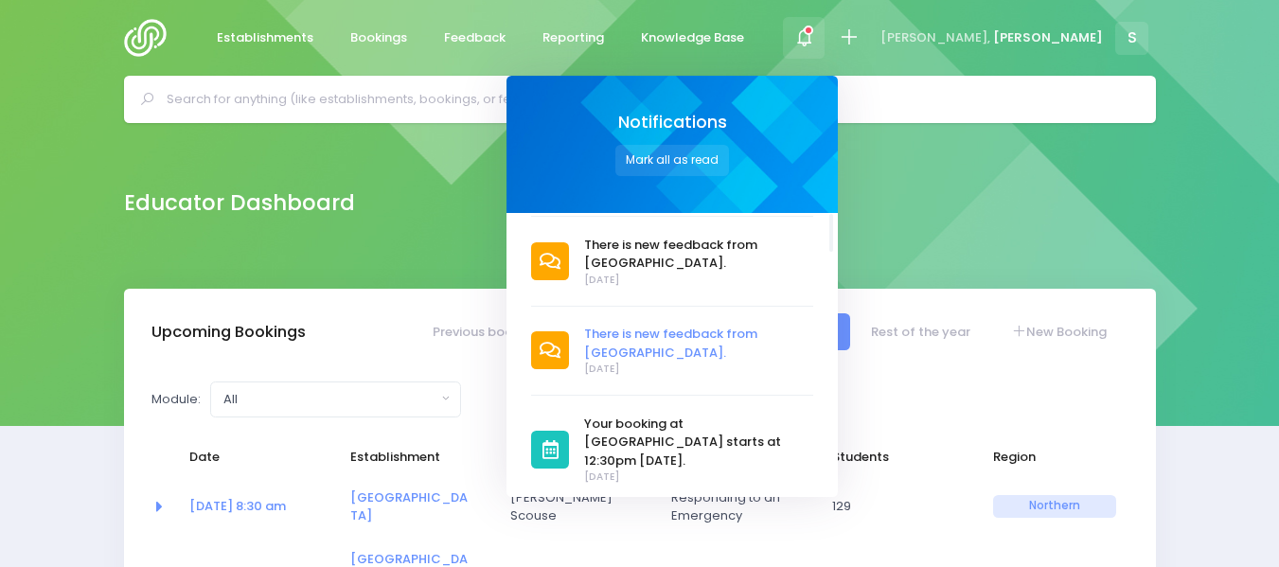
click at [775, 325] on span "There is new feedback from [GEOGRAPHIC_DATA]." at bounding box center [698, 343] width 229 height 37
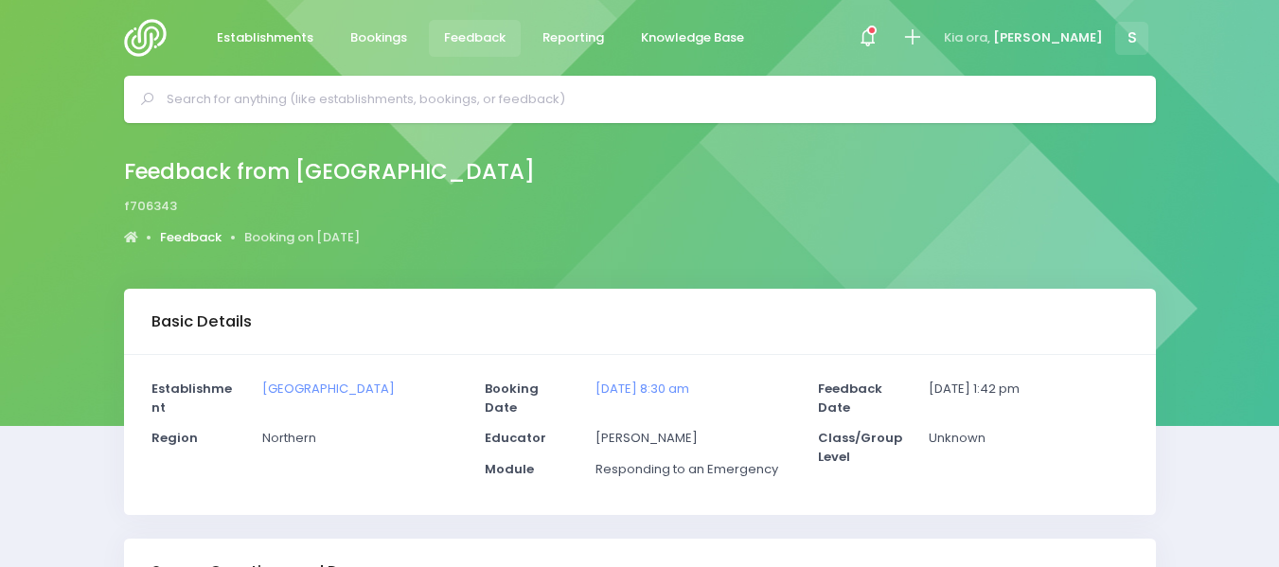
click at [202, 235] on link "Feedback" at bounding box center [191, 237] width 62 height 19
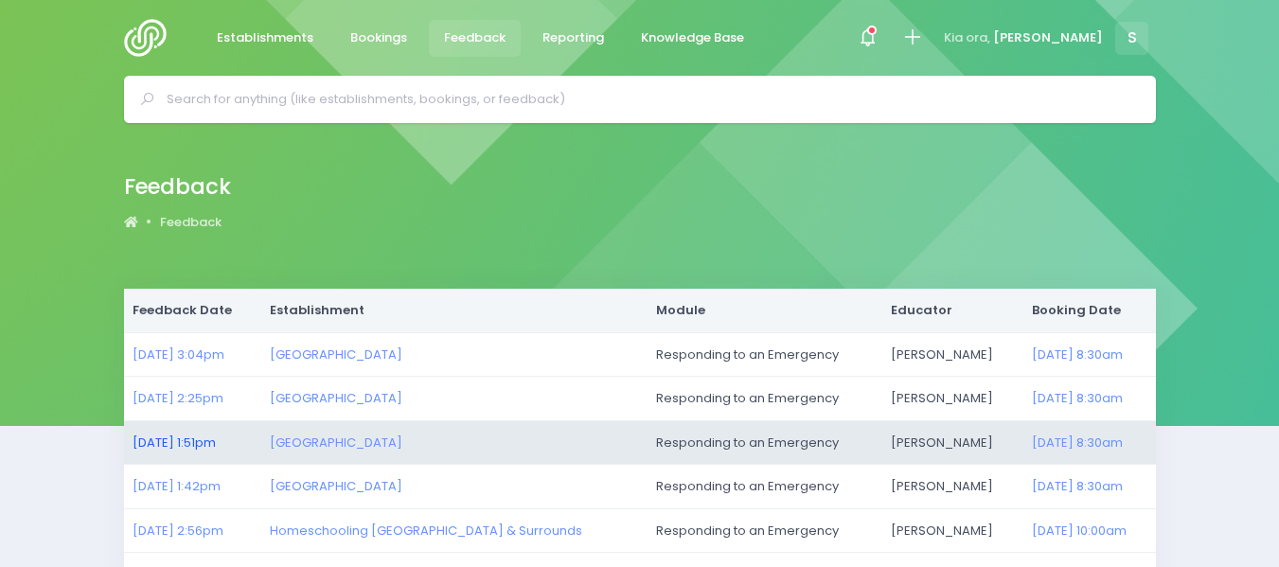
drag, startPoint x: 413, startPoint y: 373, endPoint x: 204, endPoint y: 441, distance: 220.0
click at [204, 441] on link "[DATE] 1:51pm" at bounding box center [174, 443] width 83 height 18
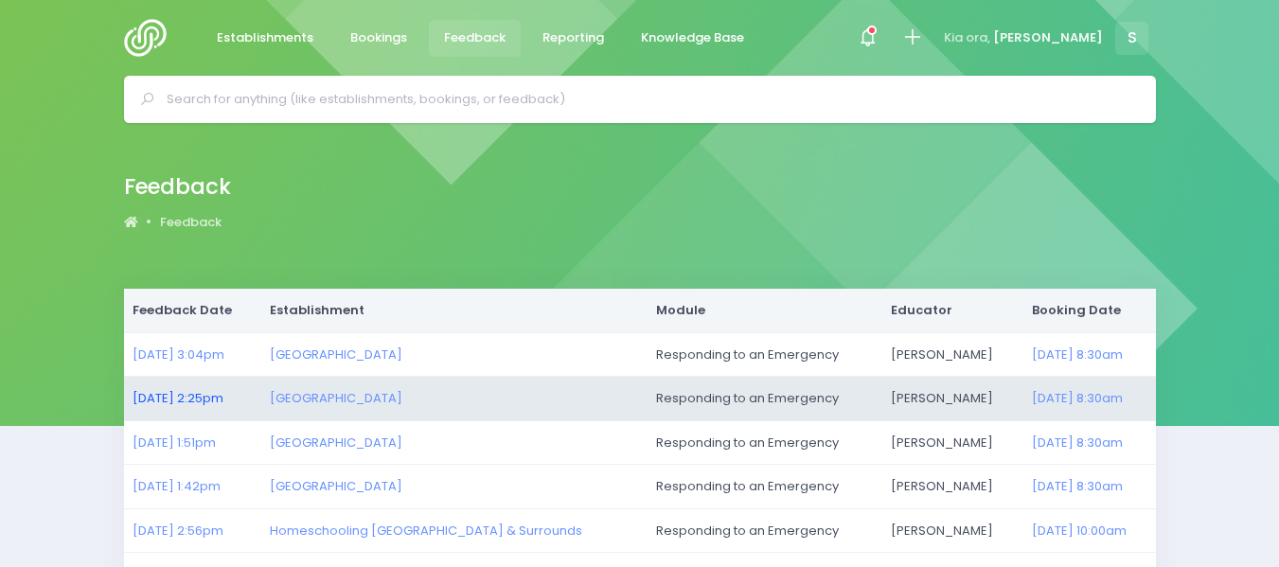
click at [209, 394] on link "13/10/2025 2:25pm" at bounding box center [178, 398] width 91 height 18
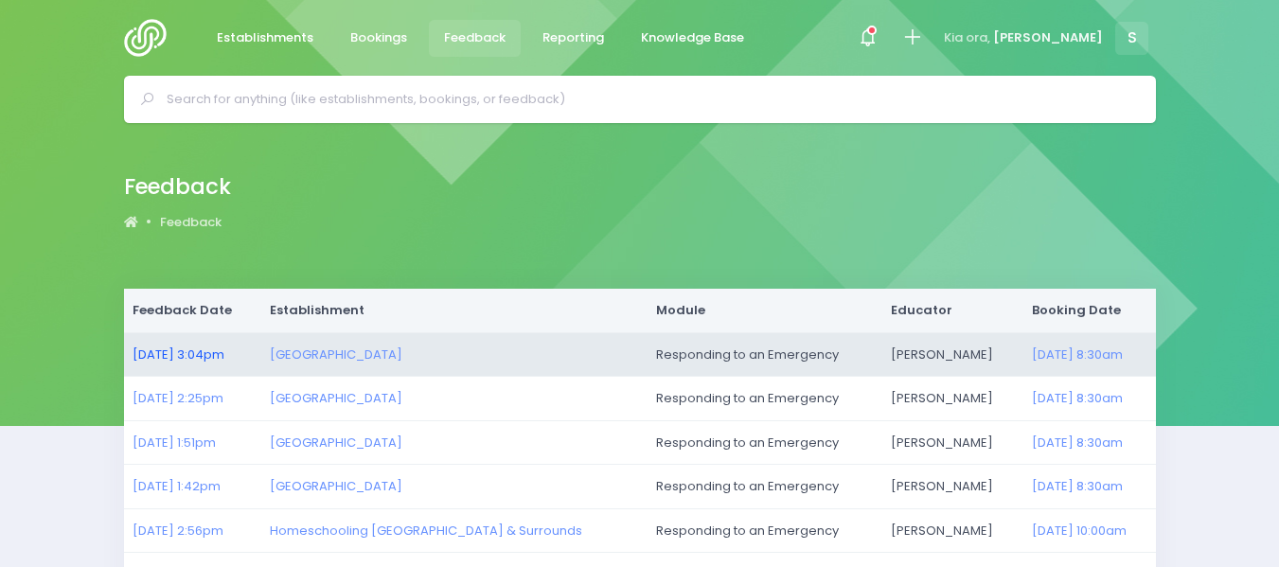
click at [190, 354] on link "13/10/2025 3:04pm" at bounding box center [179, 355] width 92 height 18
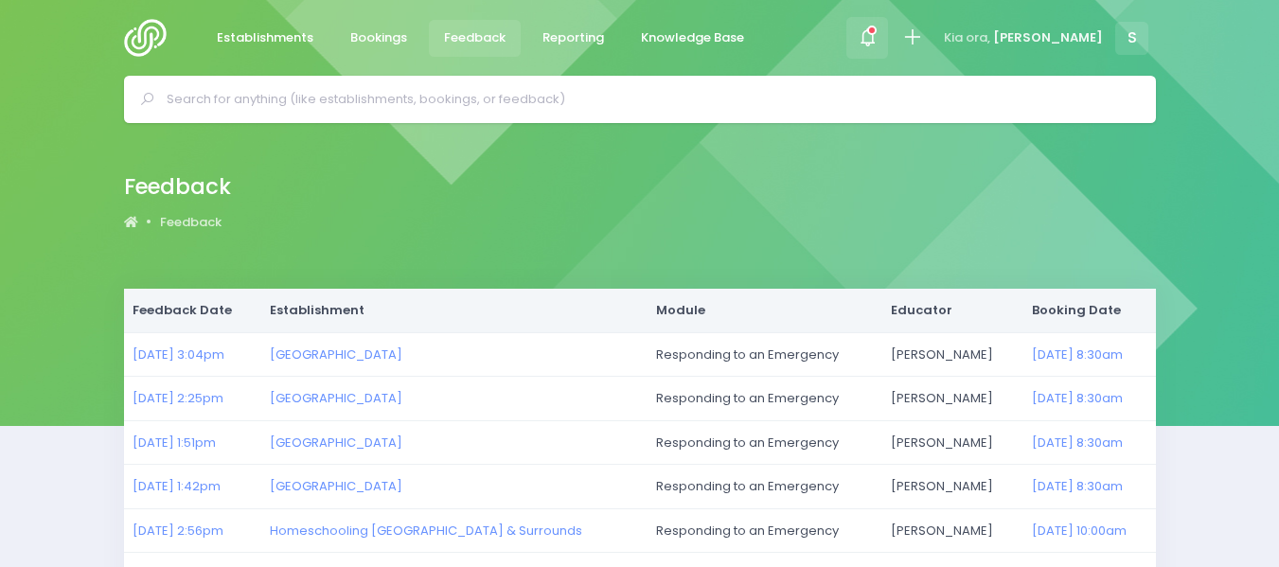
click at [869, 36] on span at bounding box center [867, 38] width 4 height 4
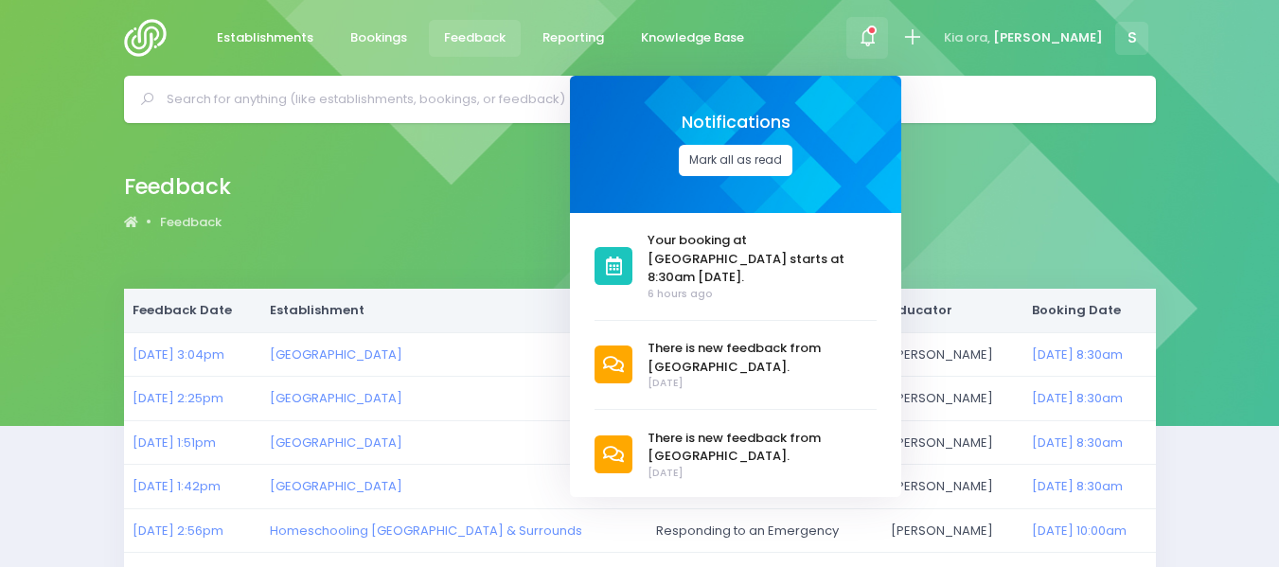
click at [792, 163] on button "Mark all as read" at bounding box center [736, 160] width 114 height 31
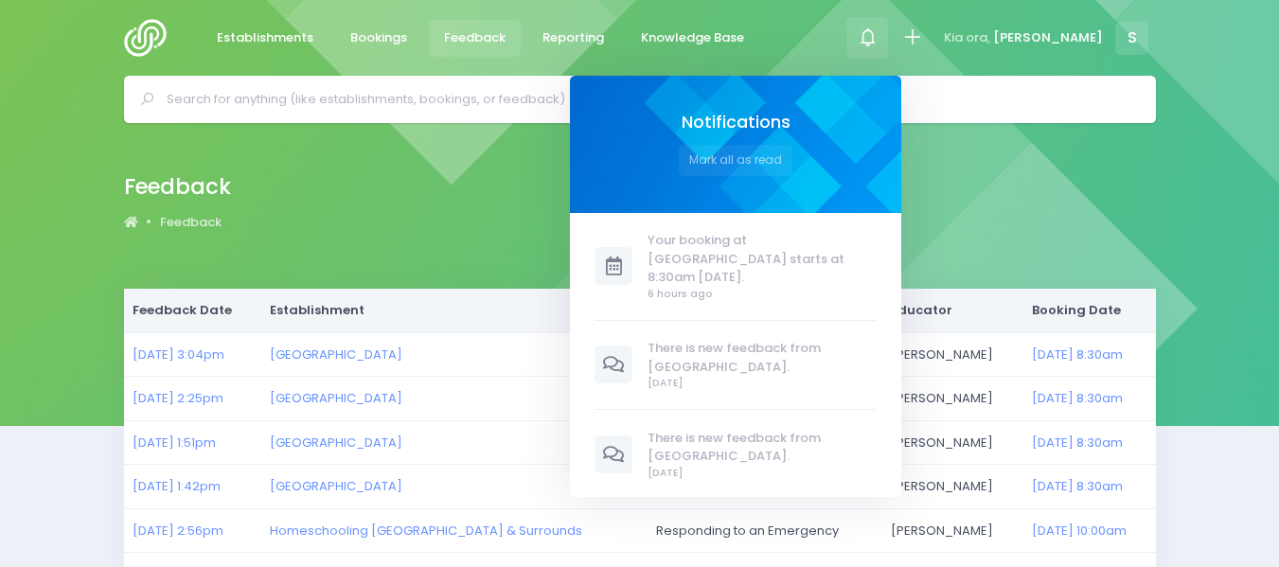
click at [536, 192] on div "Feedback Feedback" at bounding box center [639, 203] width 1079 height 69
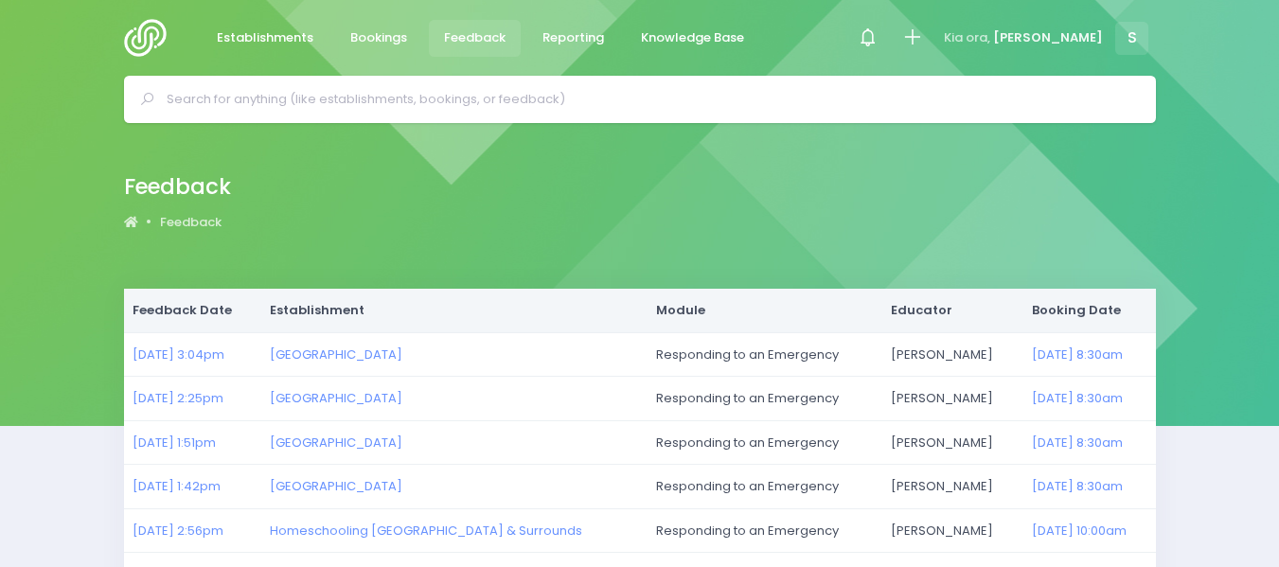
click at [147, 35] on img at bounding box center [151, 38] width 54 height 38
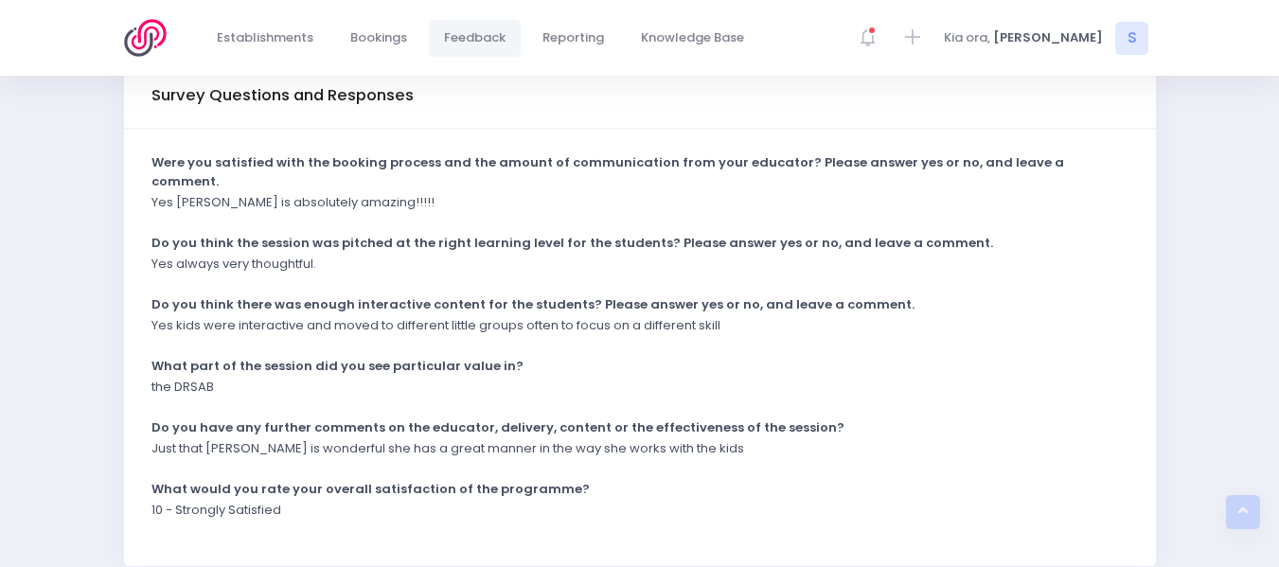
scroll to position [498, 0]
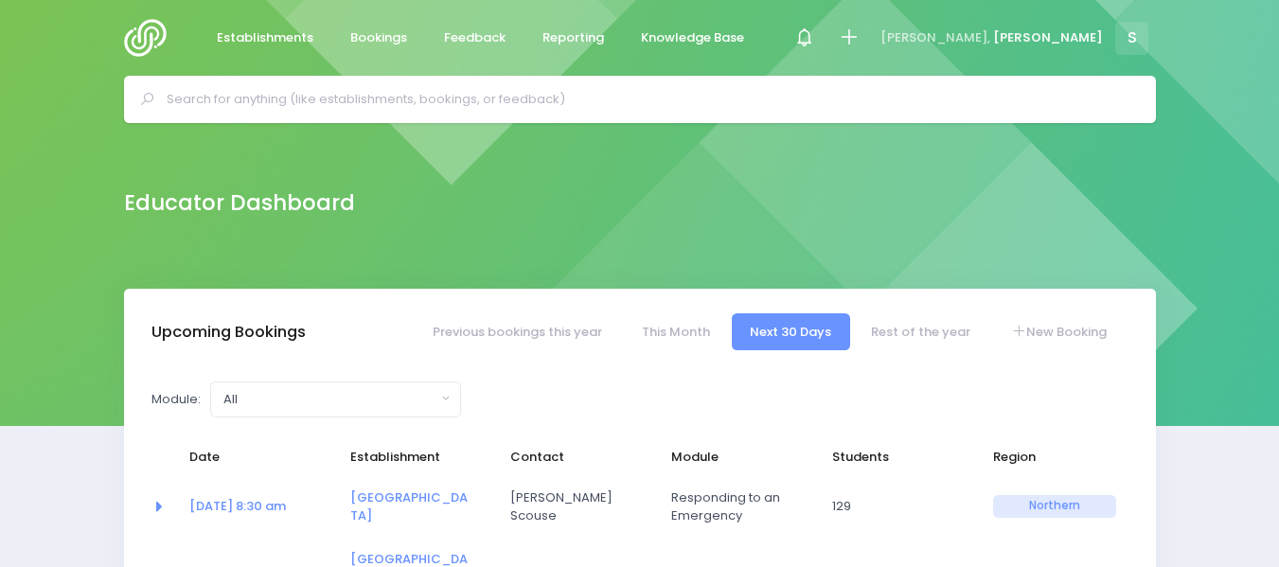
select select "5"
click at [292, 98] on input "text" at bounding box center [648, 99] width 963 height 28
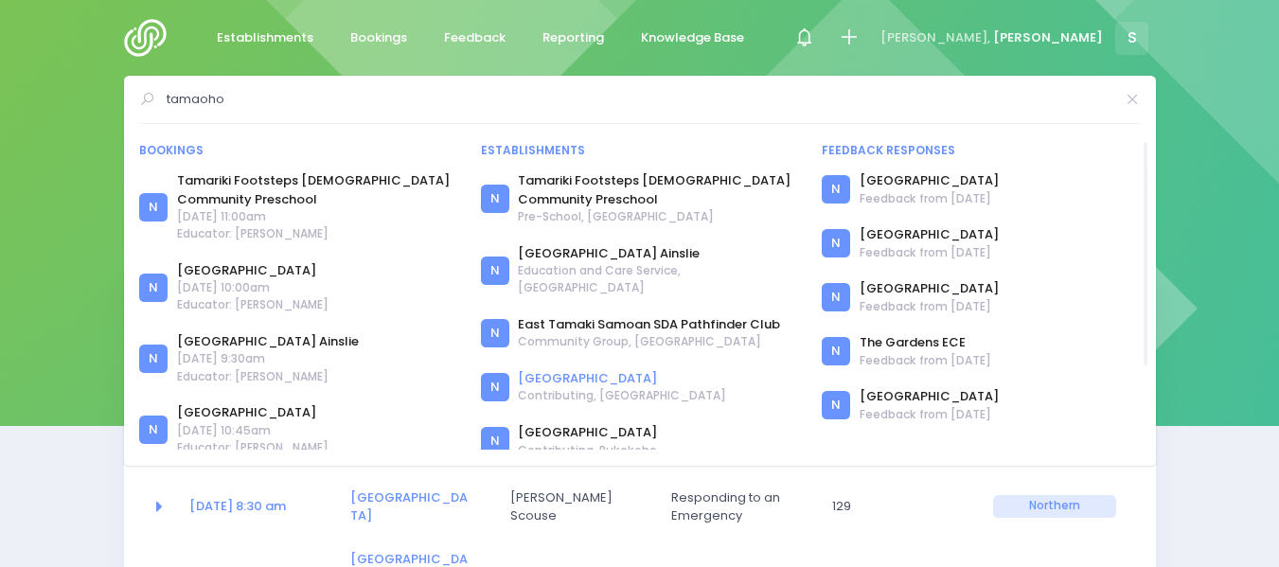
type input "tamaoho"
click at [574, 369] on link "[GEOGRAPHIC_DATA]" at bounding box center [622, 378] width 208 height 19
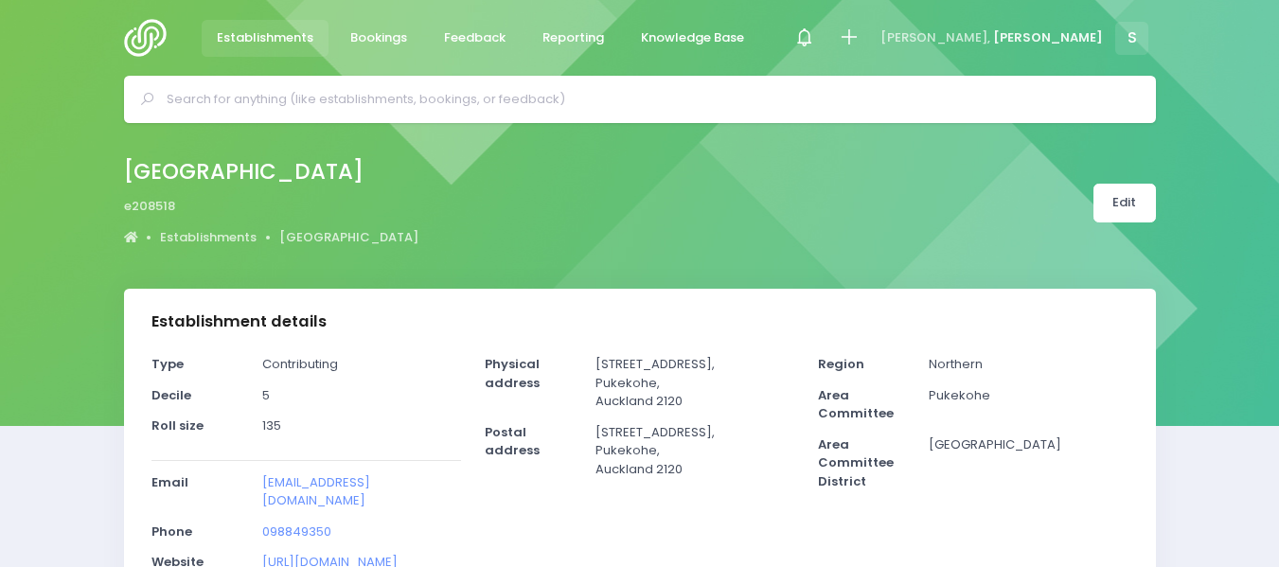
select select "5"
click at [138, 41] on img at bounding box center [151, 38] width 54 height 38
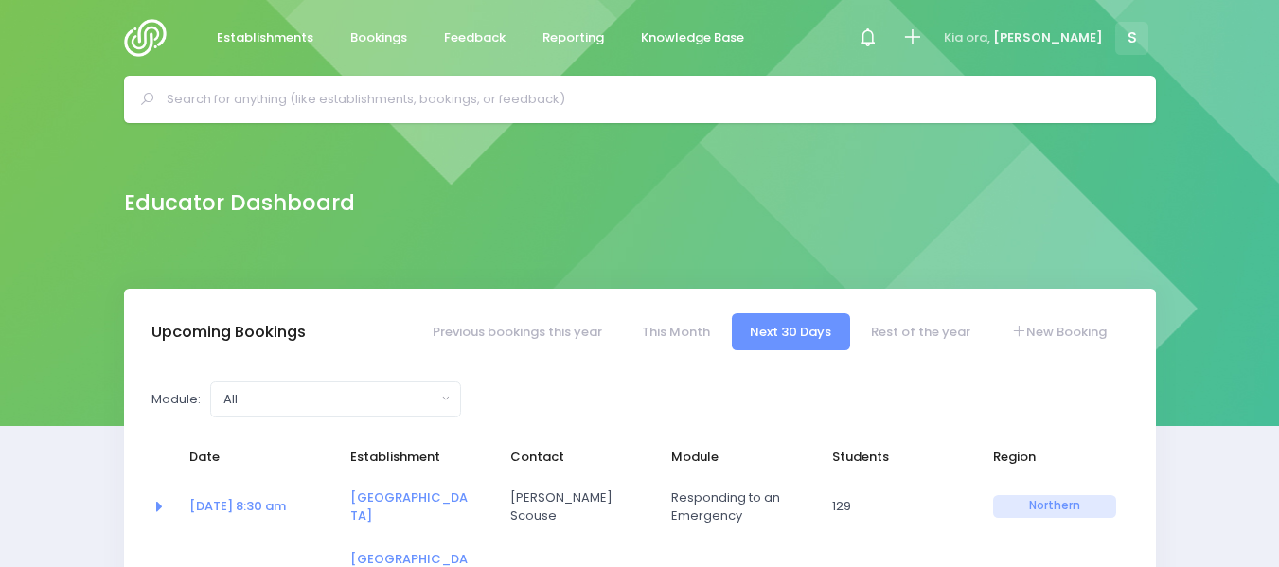
select select "5"
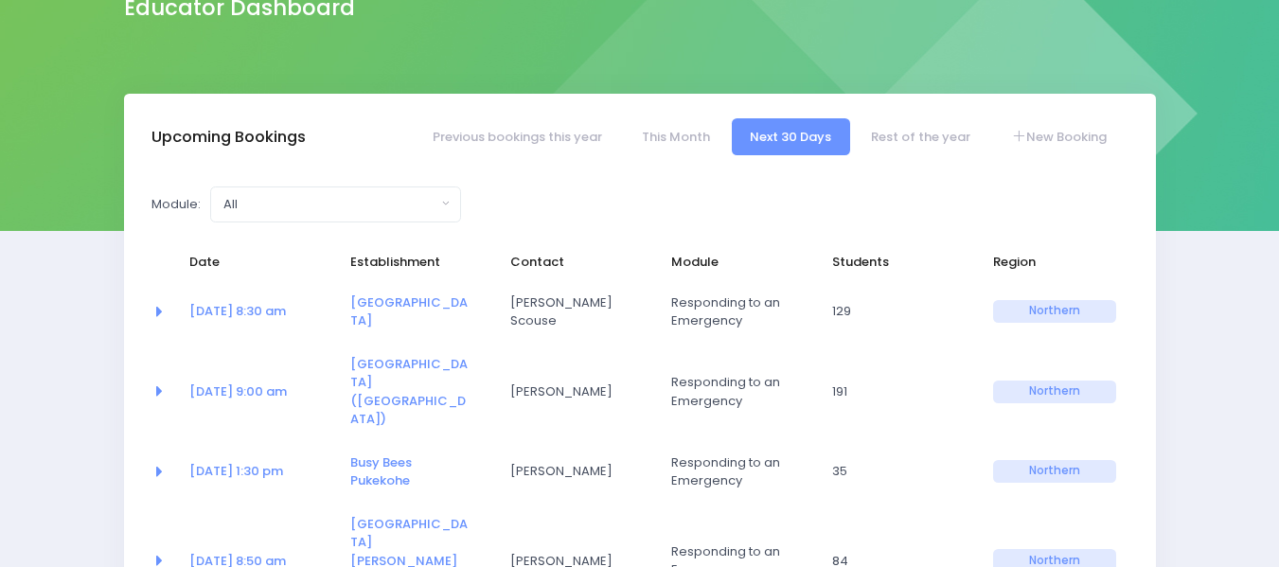
scroll to position [200, 0]
